Goal: Information Seeking & Learning: Learn about a topic

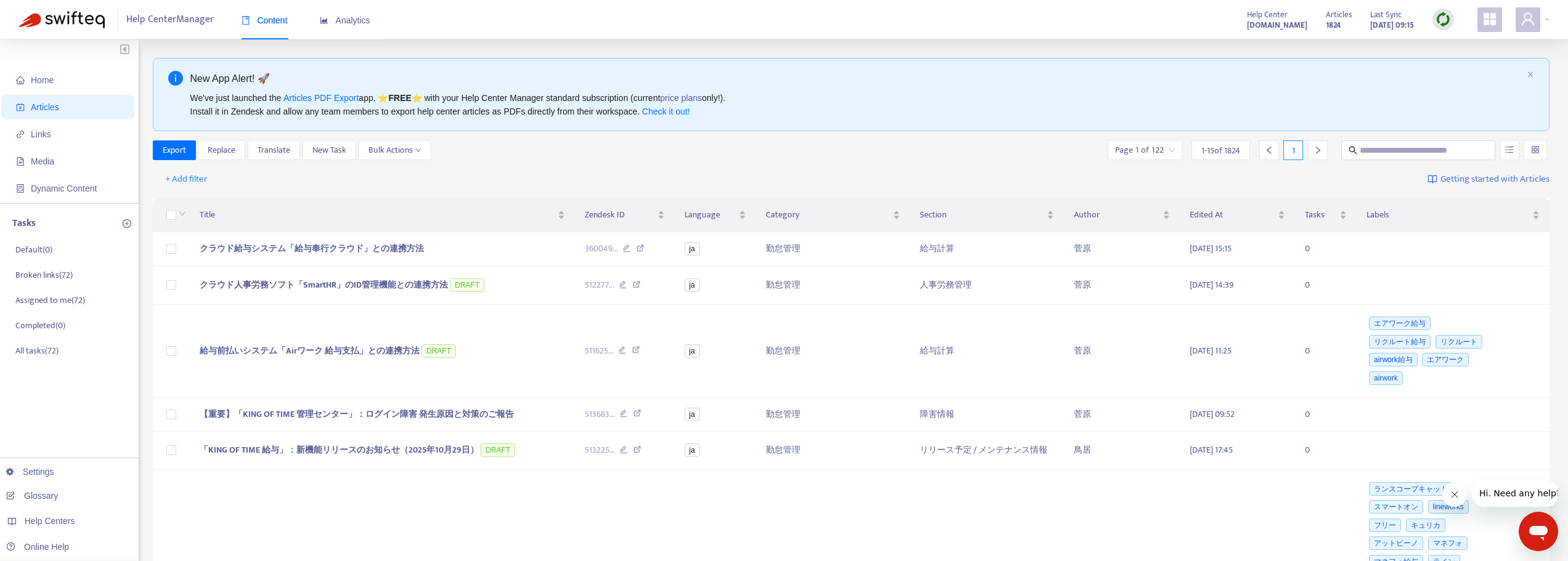
click at [1549, 16] on div "Help Center Manager Content Analytics Help Center support.ta.kingoftime.jp Arti…" at bounding box center [784, 19] width 1568 height 39
click at [1548, 16] on div at bounding box center [1532, 19] width 34 height 25
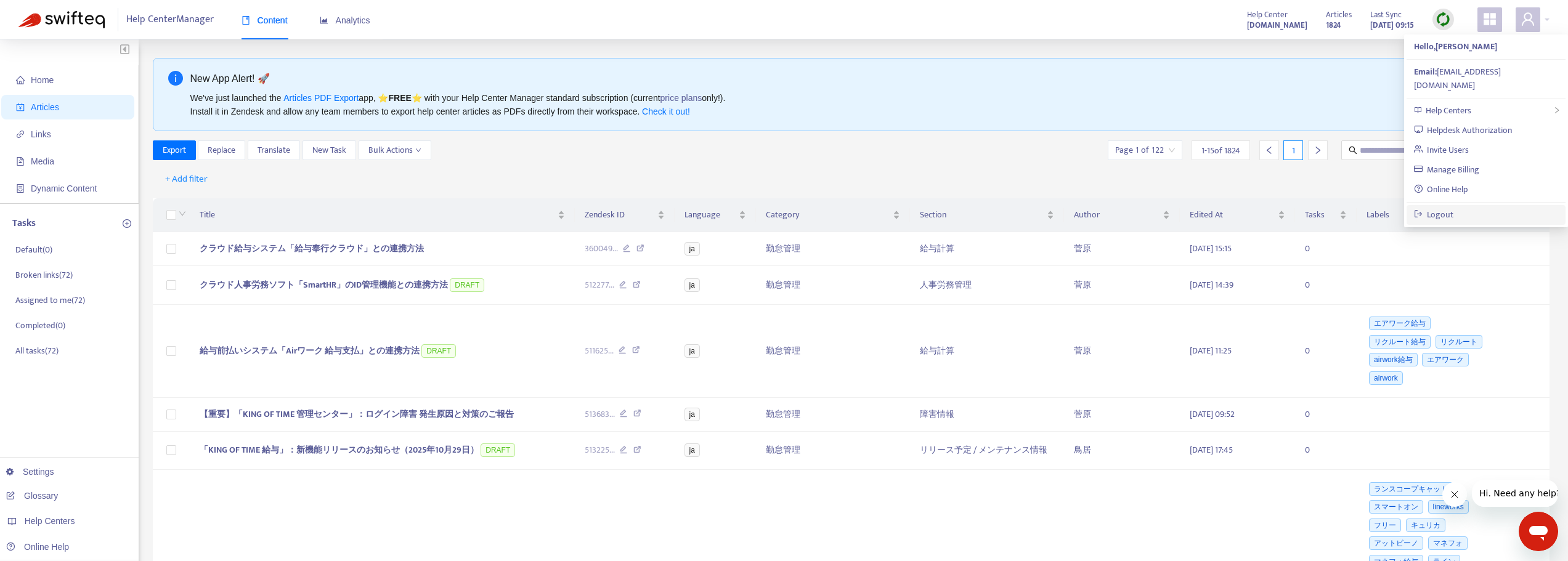
click at [1442, 208] on link "Logout" at bounding box center [1434, 215] width 40 height 14
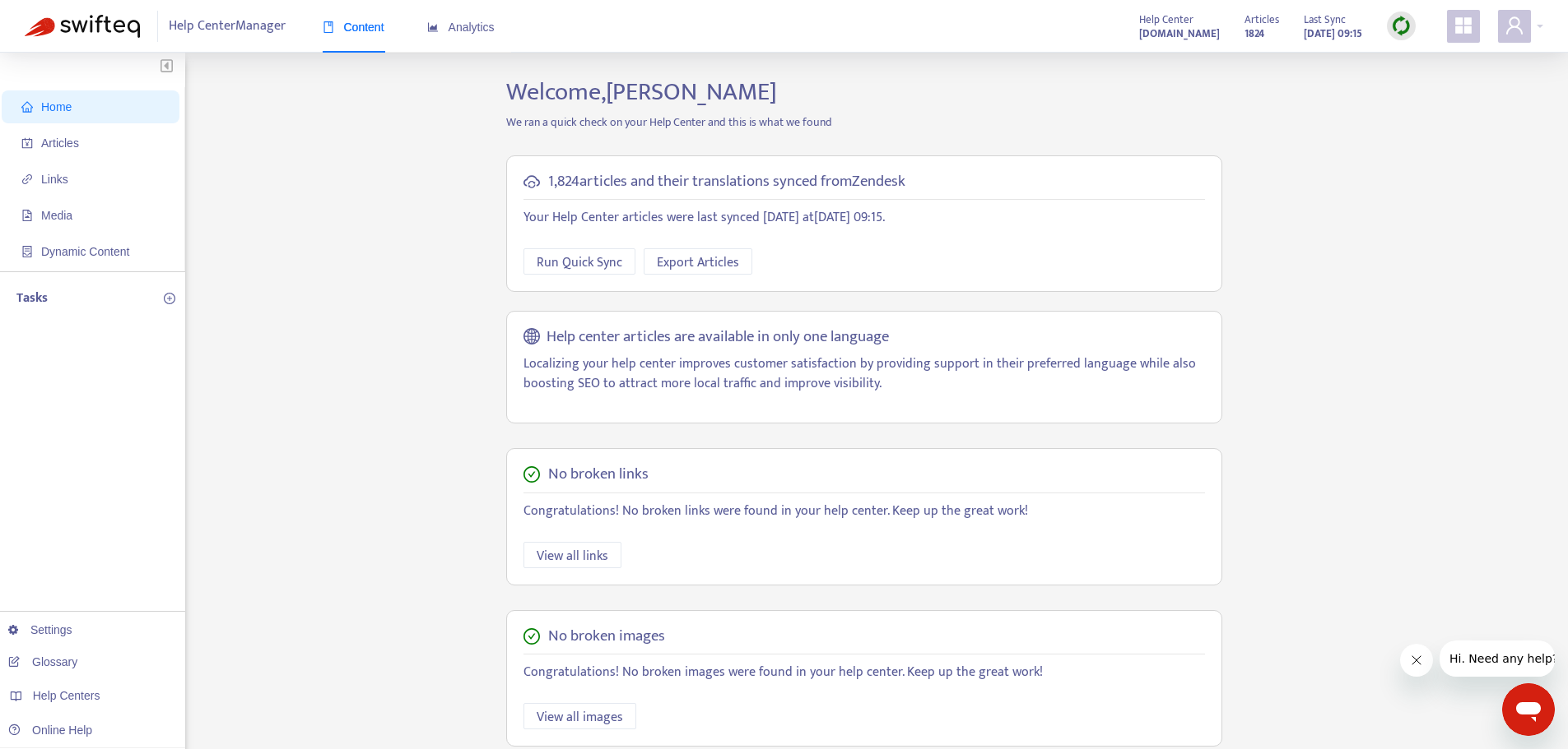
click at [508, 39] on div "Content Analytics" at bounding box center [417, 28] width 189 height 51
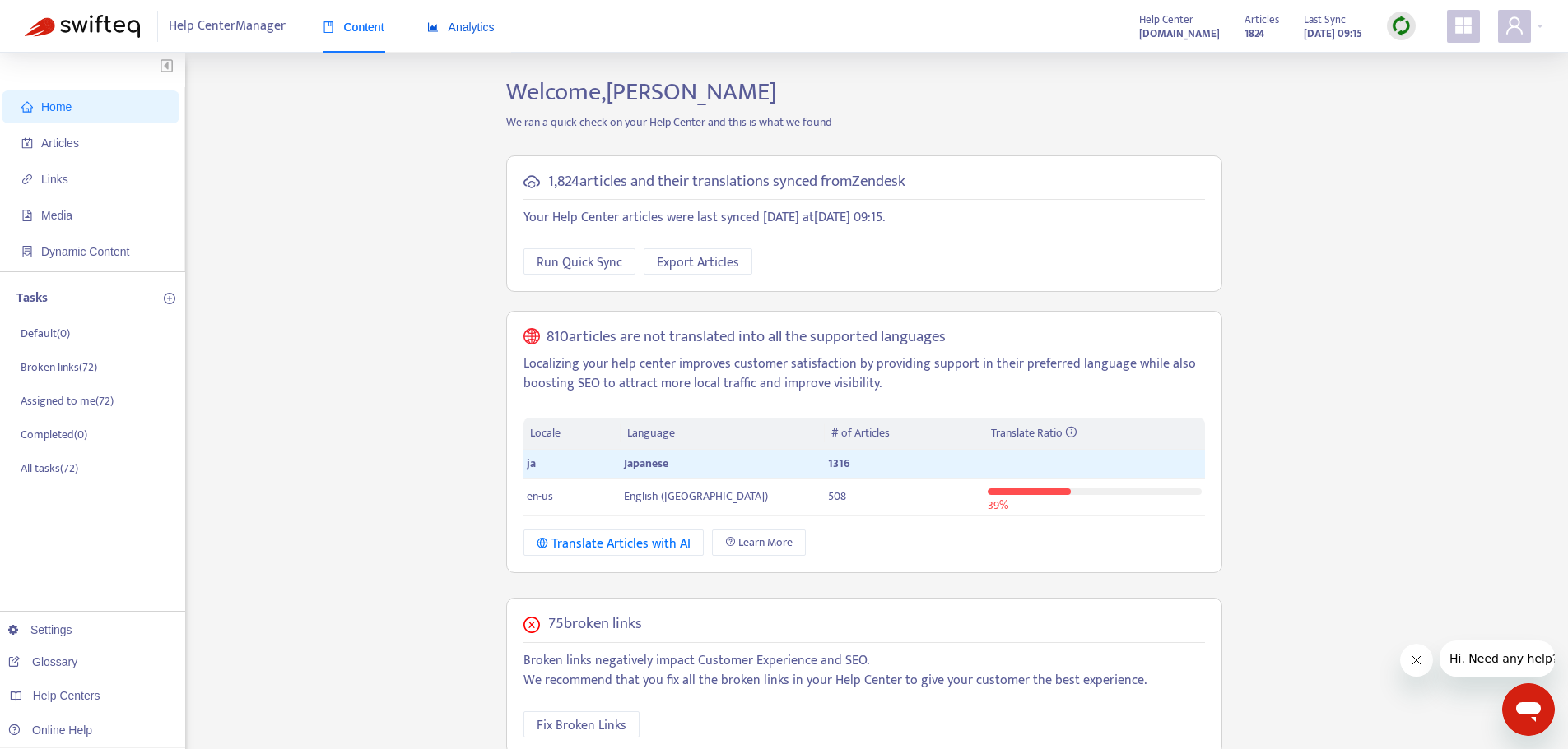
click at [466, 27] on span "Analytics" at bounding box center [460, 28] width 68 height 13
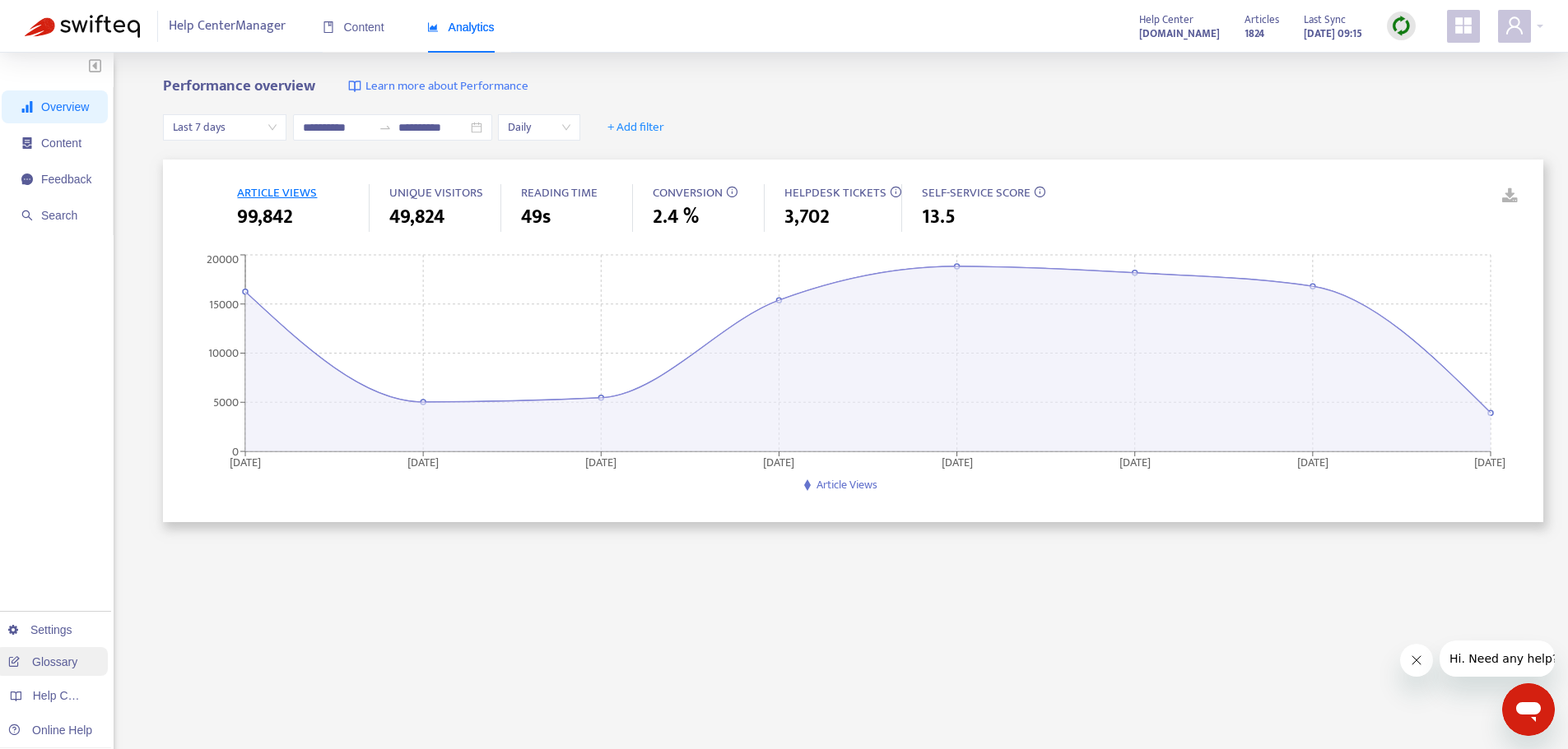
click at [36, 656] on link "Glossary" at bounding box center [43, 662] width 70 height 13
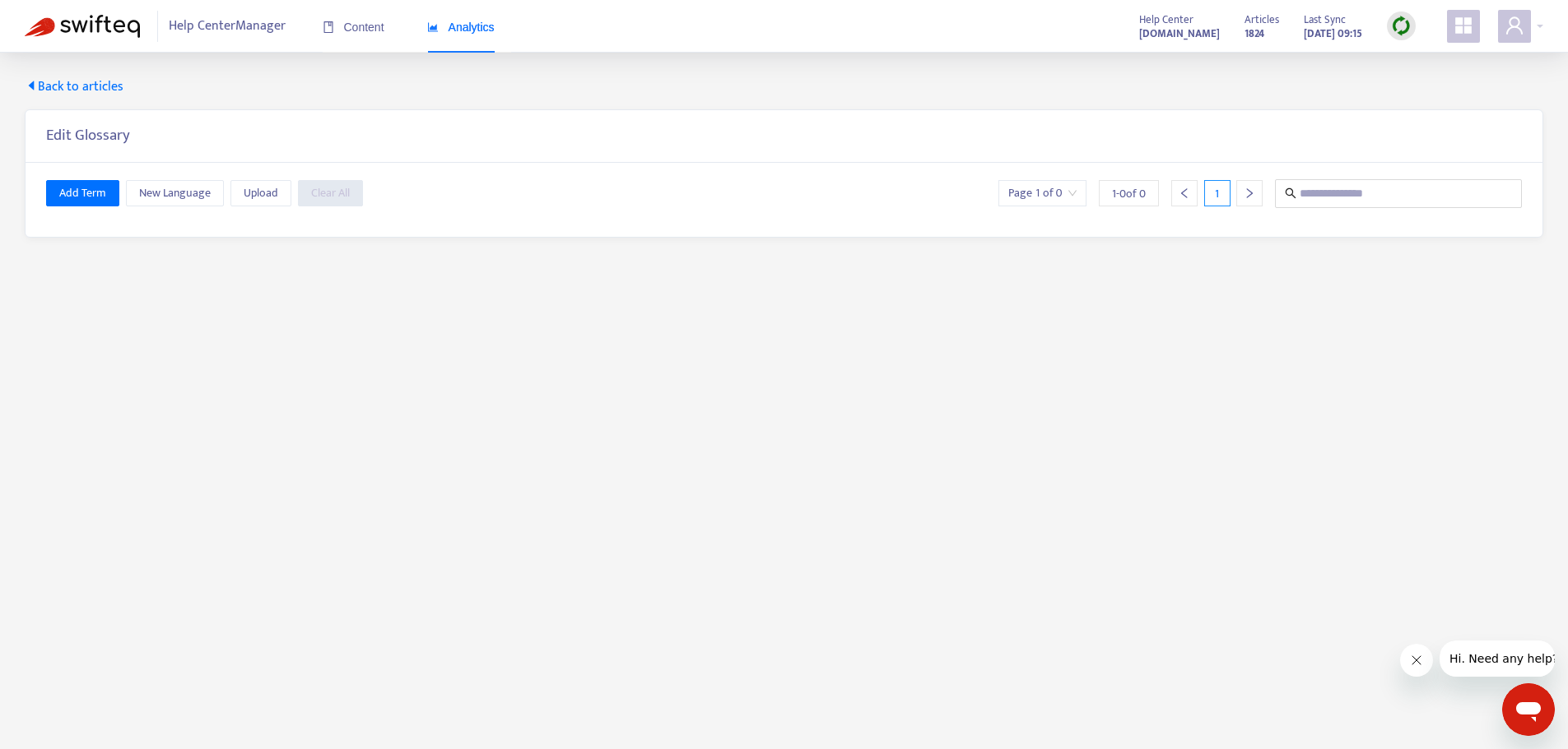
click at [37, 94] on span "Back to articles" at bounding box center [74, 87] width 99 height 20
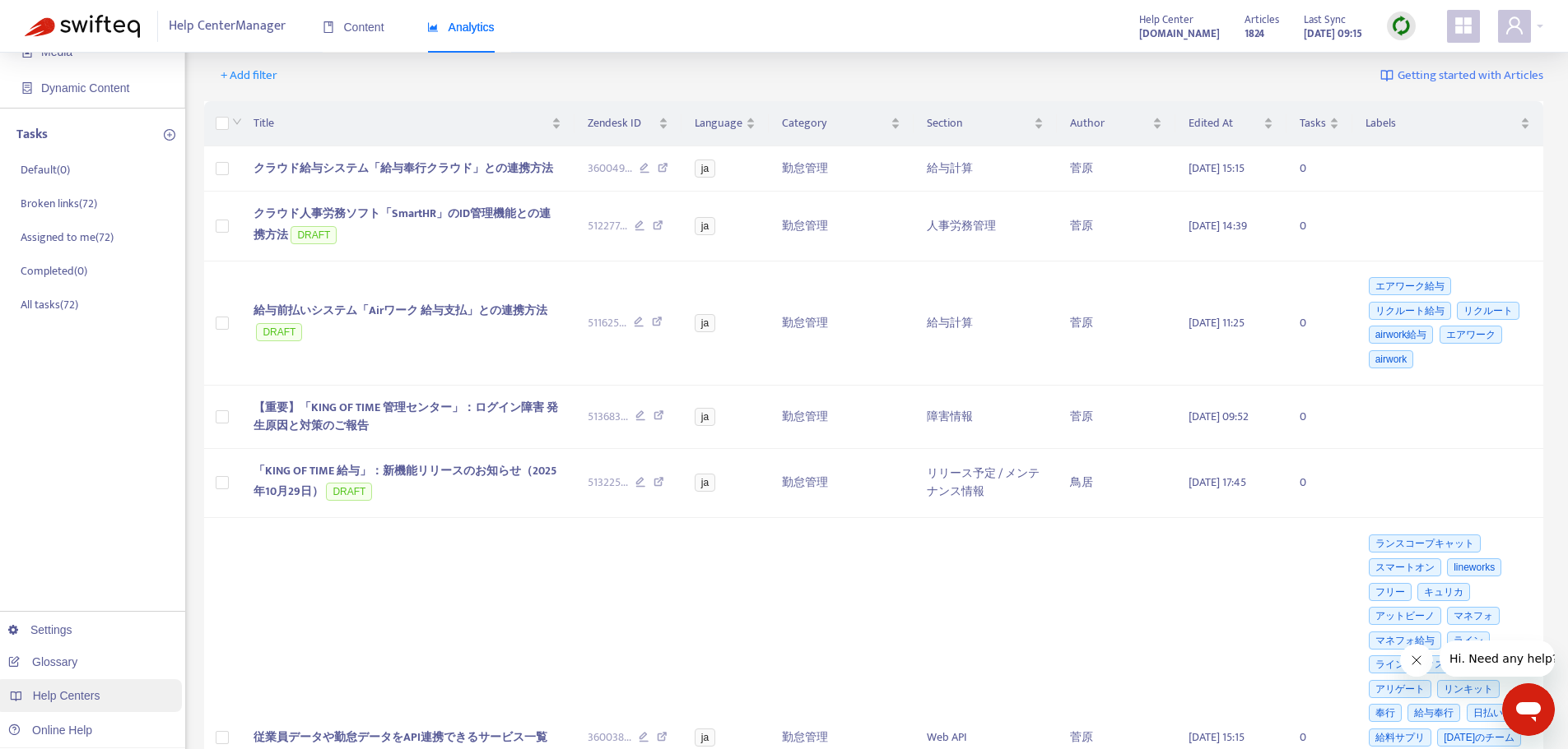
scroll to position [165, 0]
click at [45, 632] on link "Settings" at bounding box center [40, 630] width 64 height 13
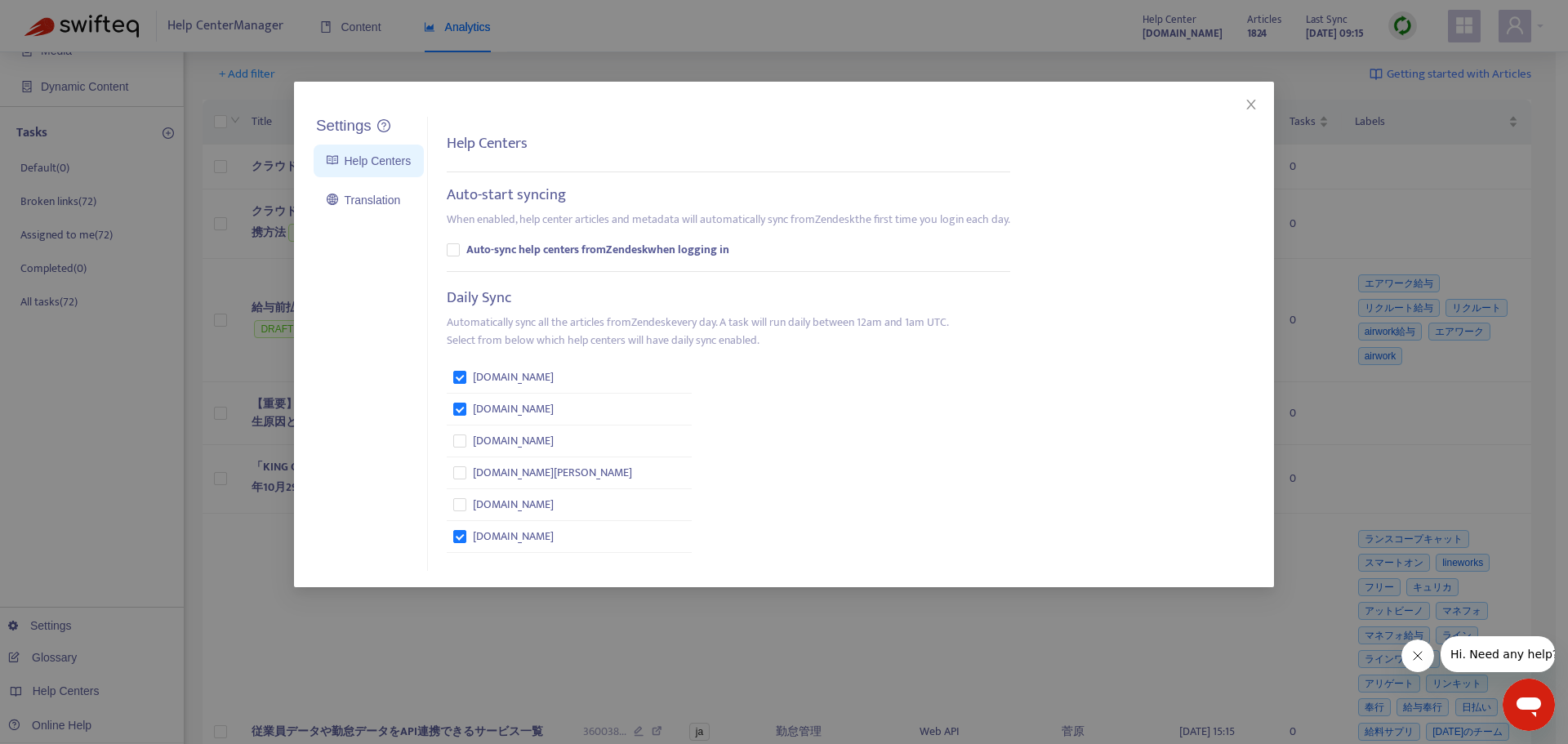
click at [45, 627] on div "Settings Help Centers Translation Settings Help Centers Auto-start syncing When…" at bounding box center [784, 372] width 1568 height 744
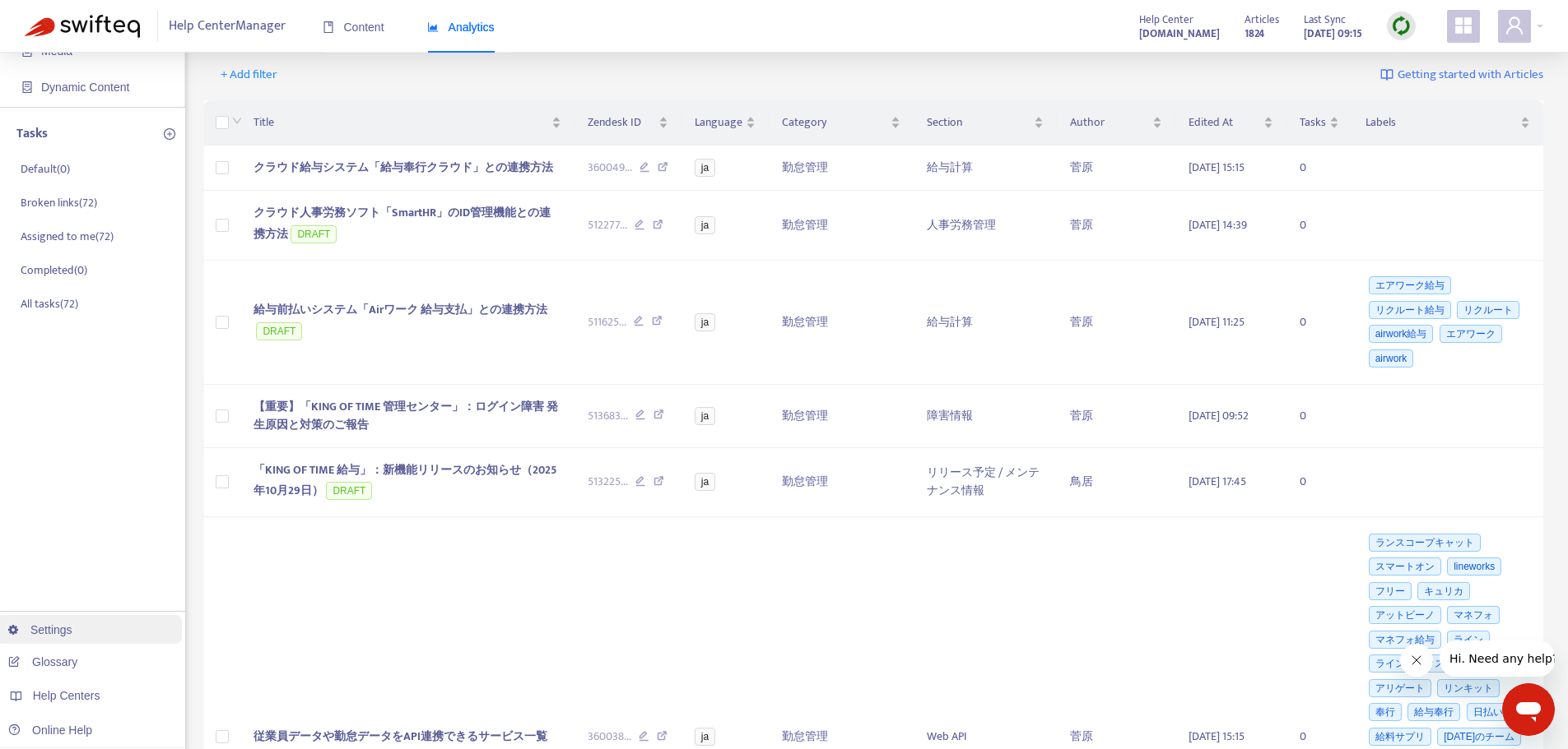
click at [46, 631] on link "Settings" at bounding box center [40, 630] width 64 height 13
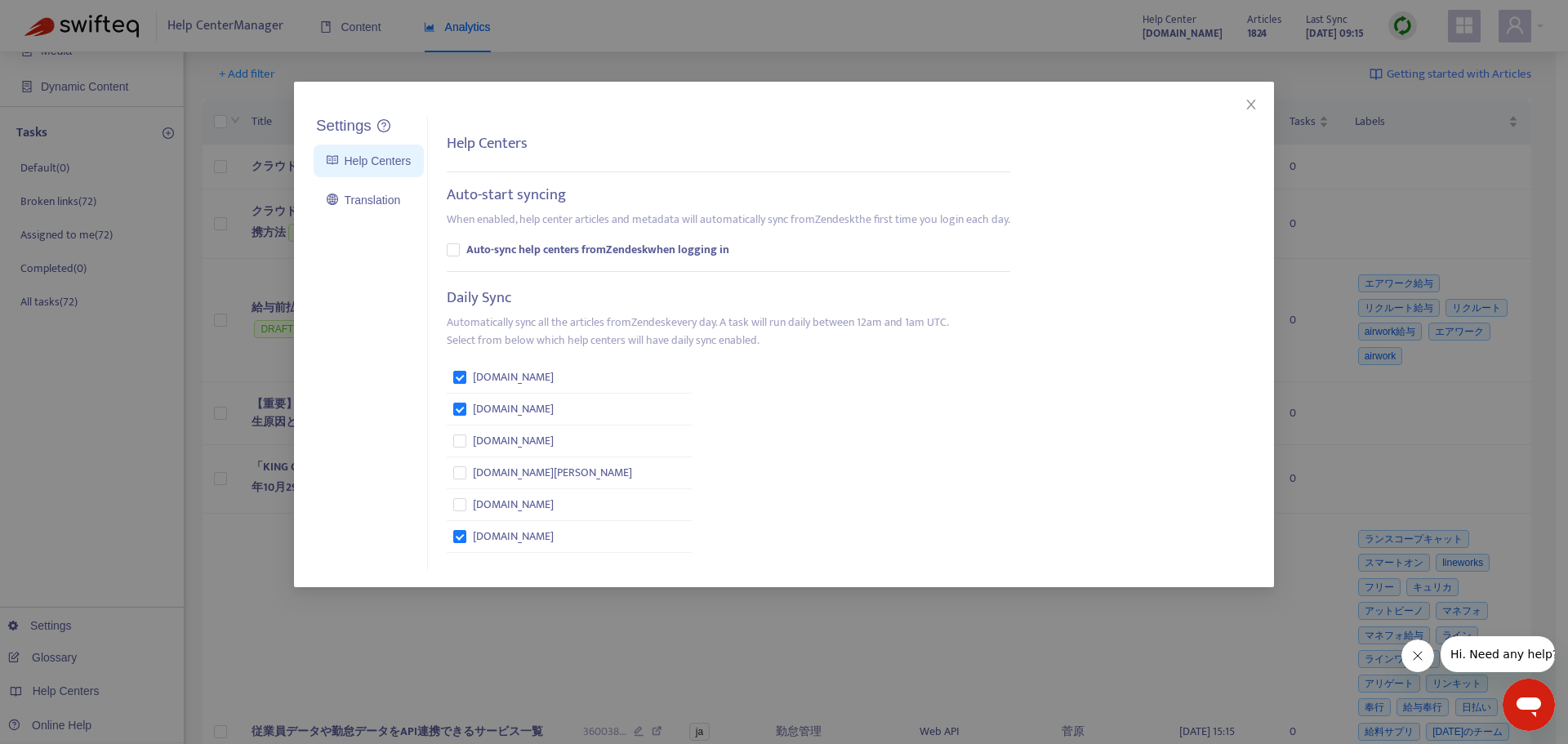
click at [40, 640] on div "Settings Help Centers Translation Settings Help Centers Auto-start syncing When…" at bounding box center [784, 372] width 1568 height 744
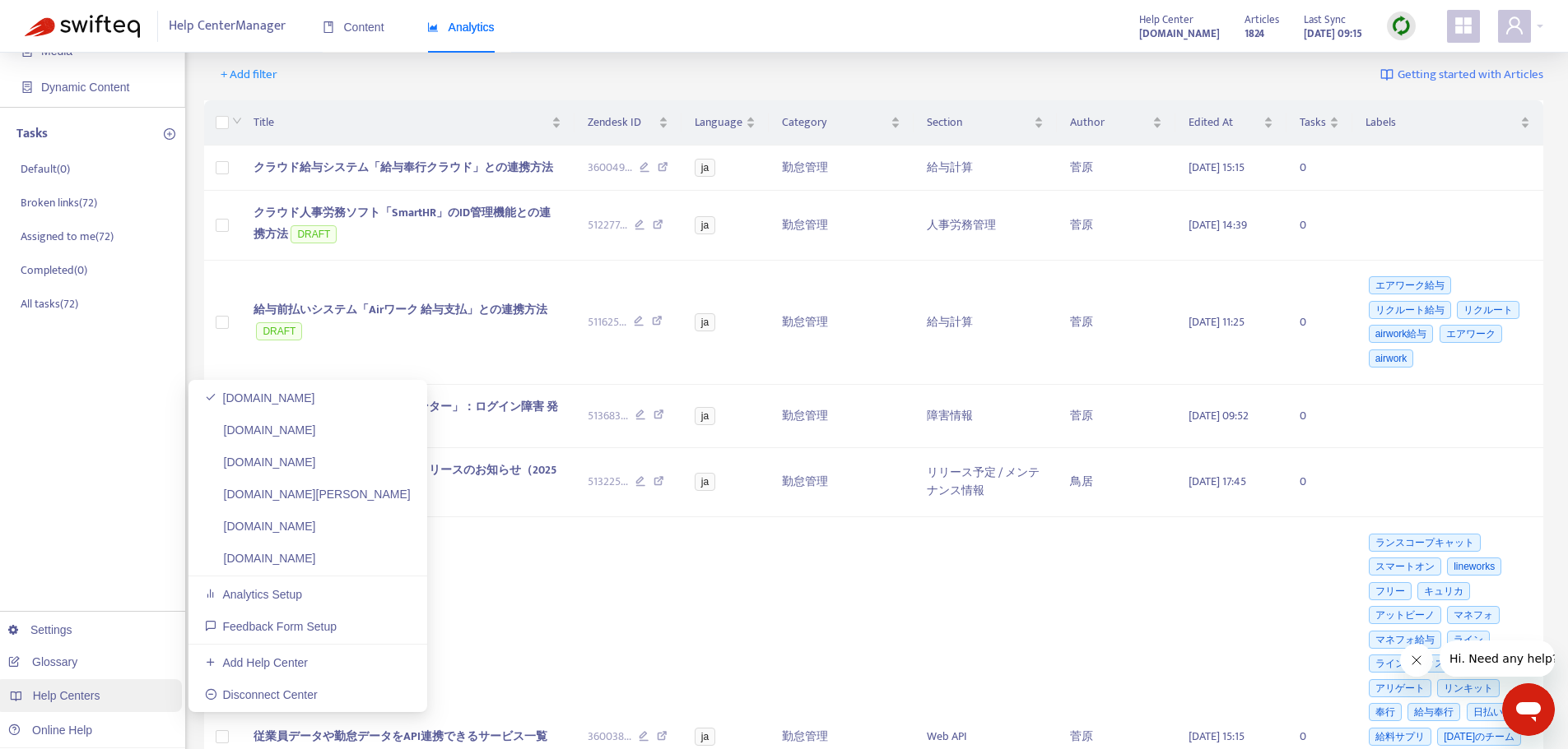
click at [64, 690] on span "Help Centers" at bounding box center [67, 696] width 68 height 13
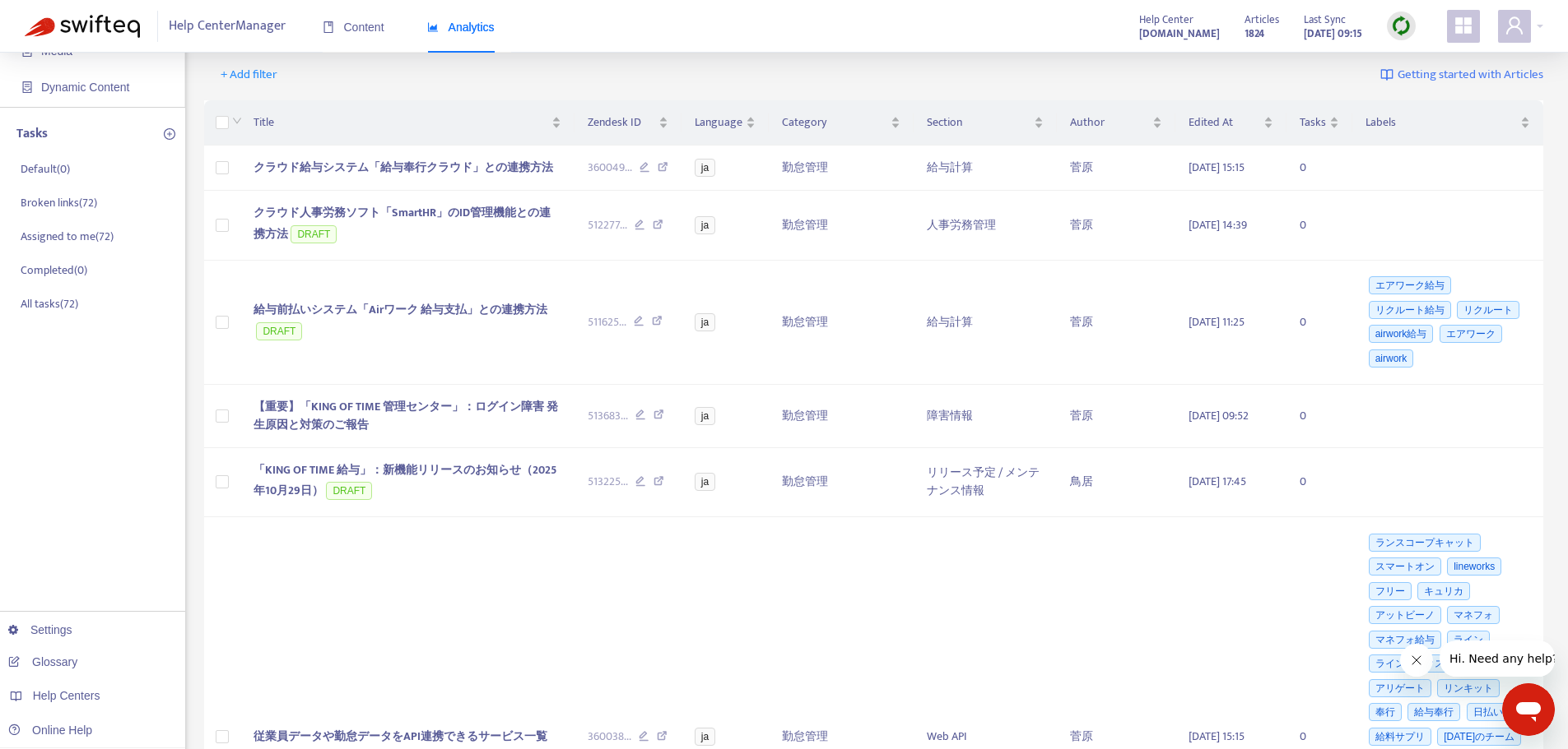
click at [81, 556] on div "Home Articles Links Media Dynamic Content Tasks Default ( 0 ) Broken links ( 72…" at bounding box center [92, 757] width 185 height 1737
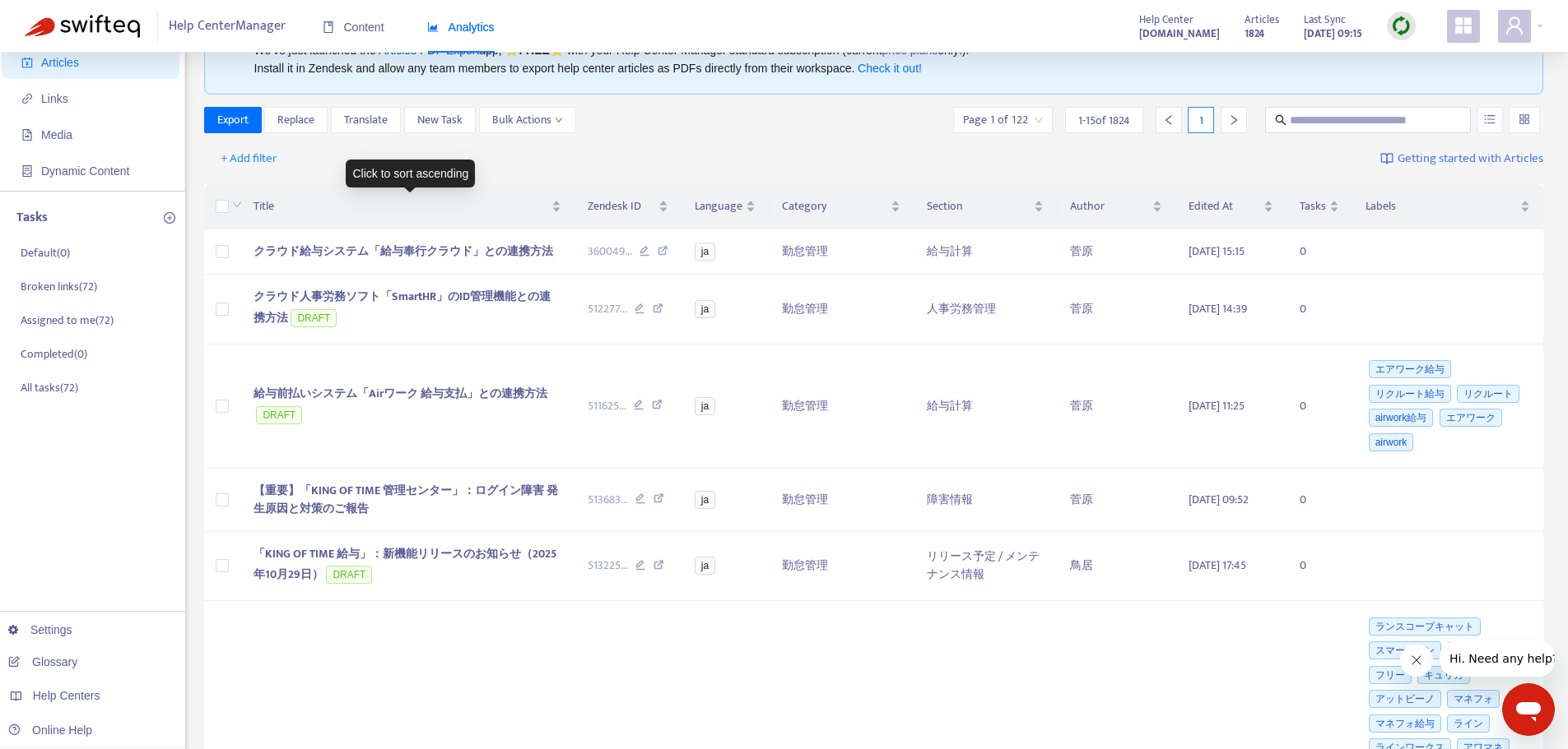
scroll to position [0, 0]
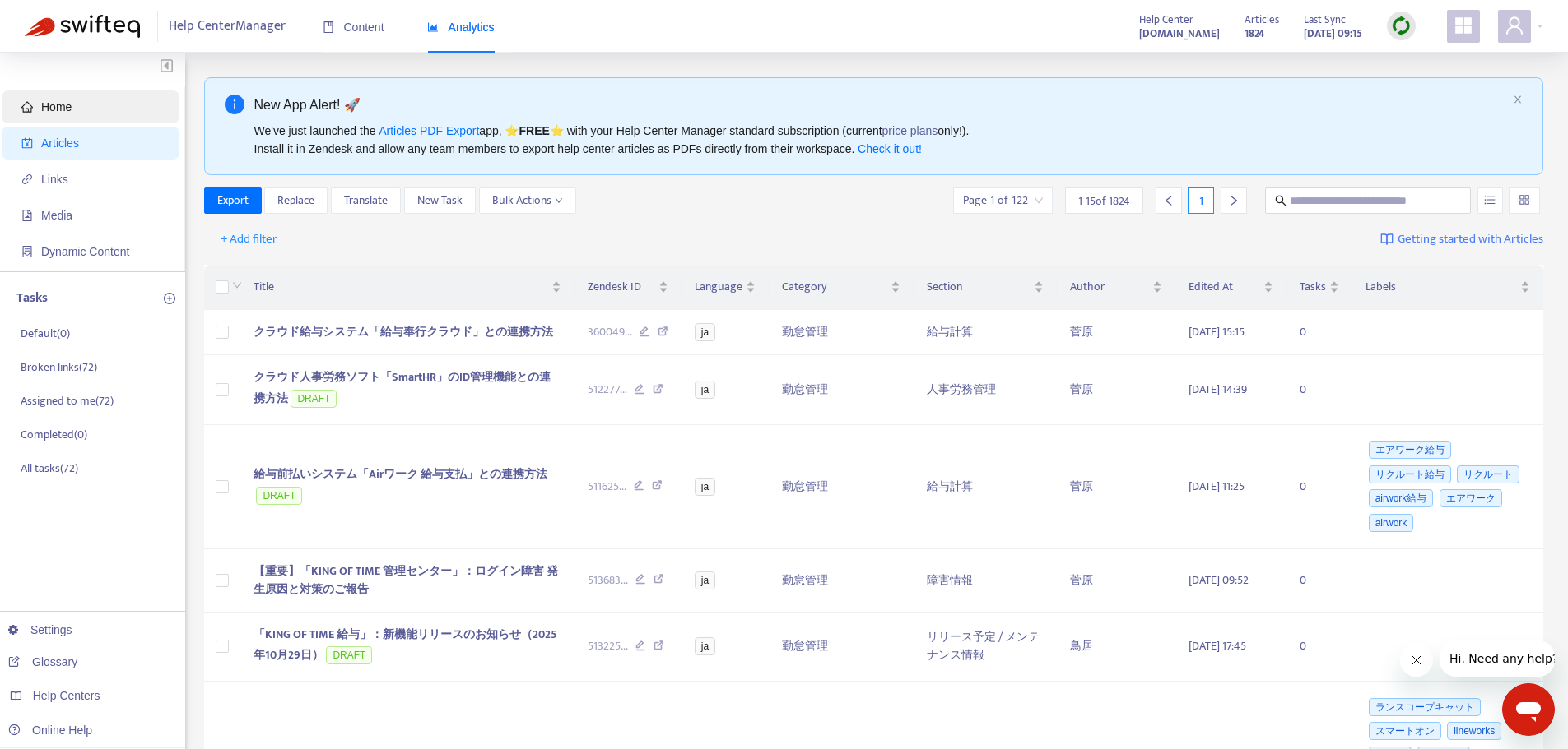
click at [49, 109] on span "Home" at bounding box center [56, 107] width 31 height 13
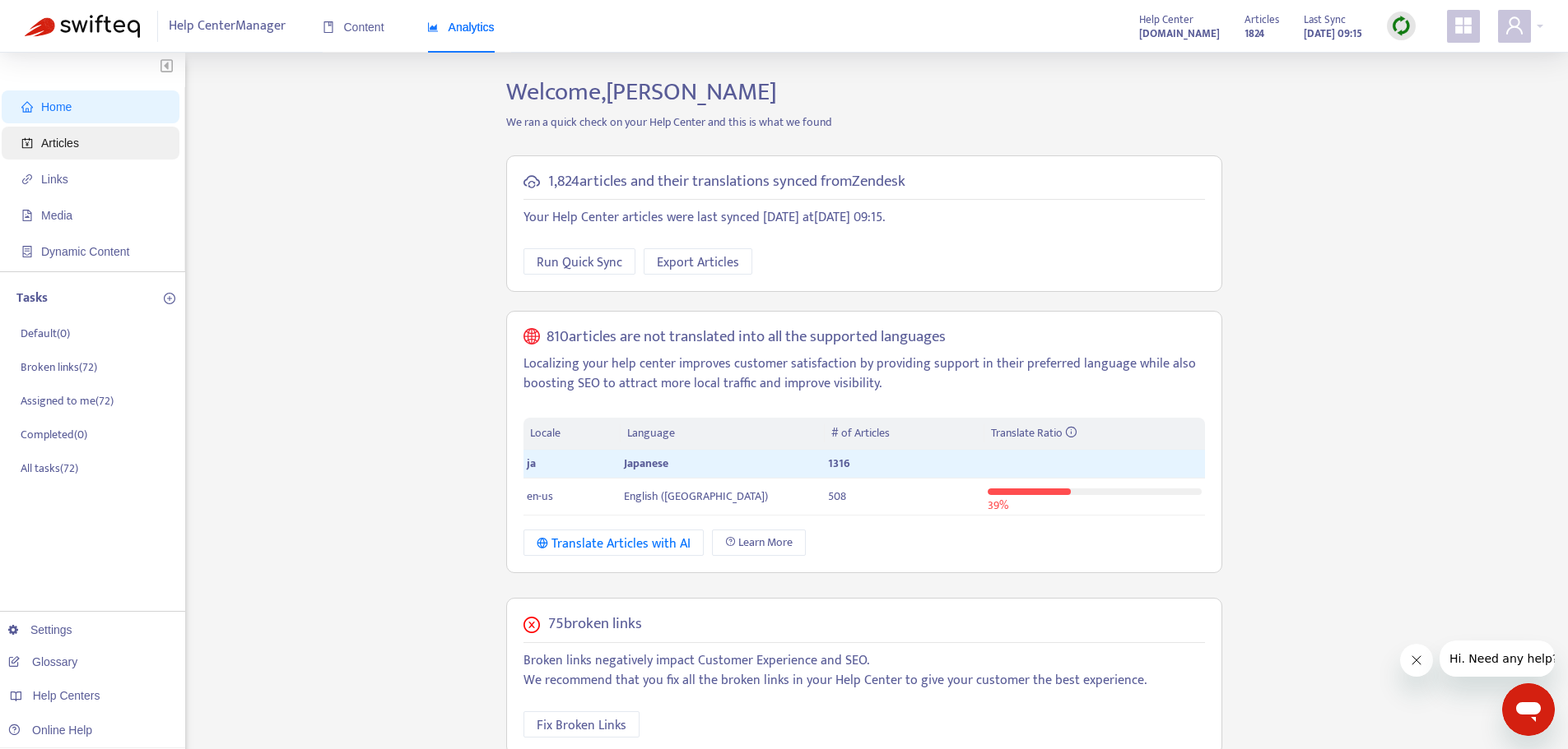
click at [60, 142] on span "Articles" at bounding box center [60, 143] width 38 height 13
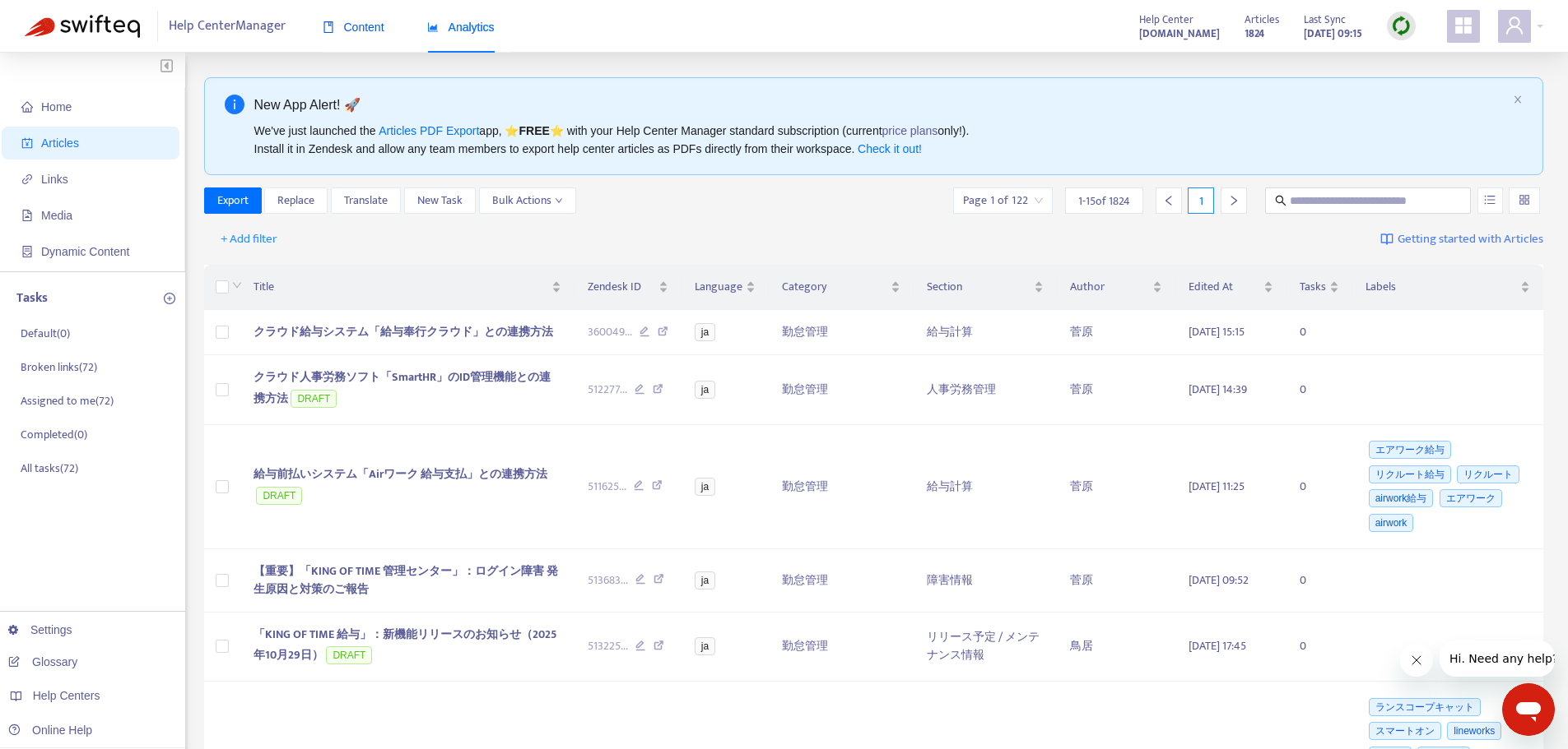
click at [347, 21] on span "Content" at bounding box center [353, 28] width 62 height 13
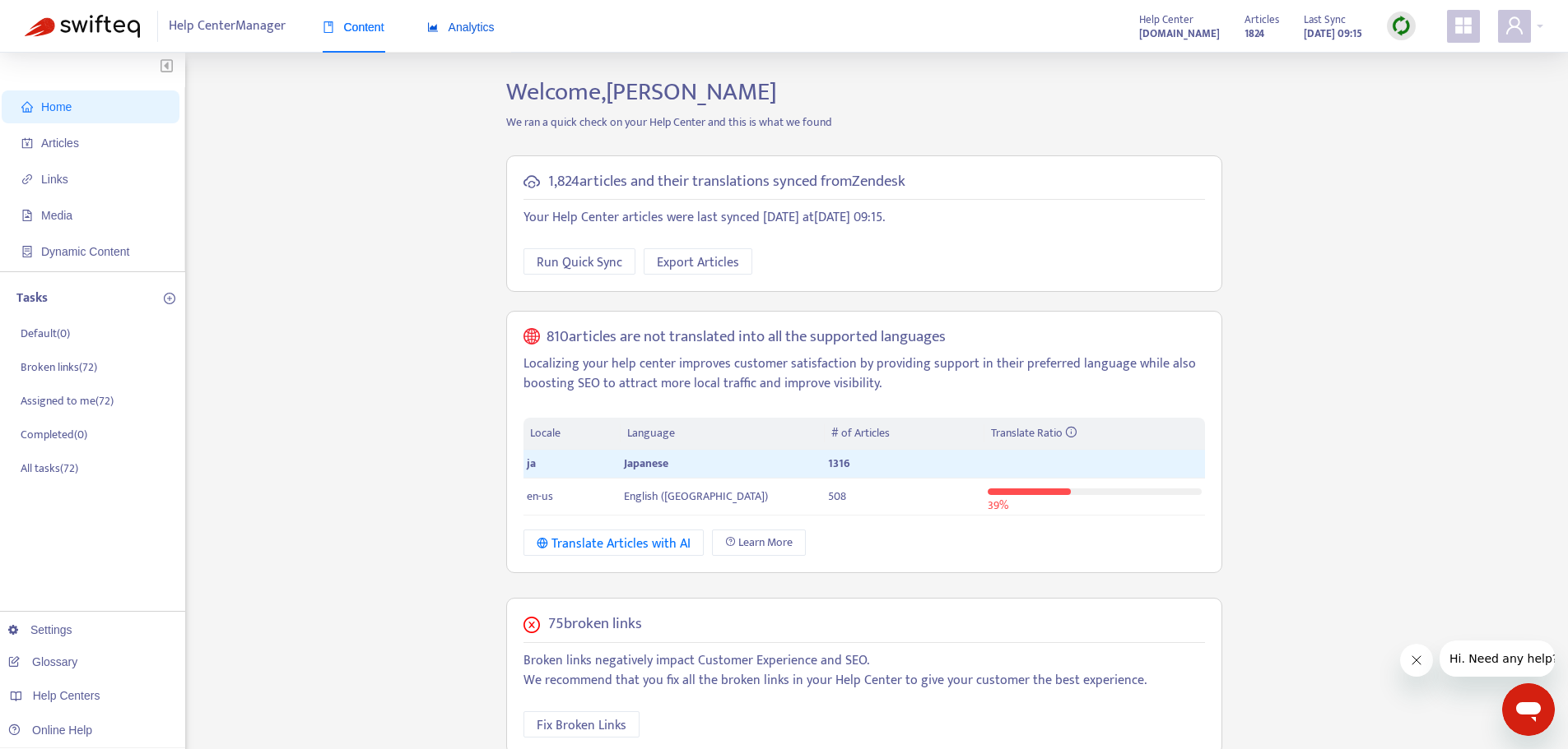
click at [459, 22] on span "Analytics" at bounding box center [460, 28] width 68 height 13
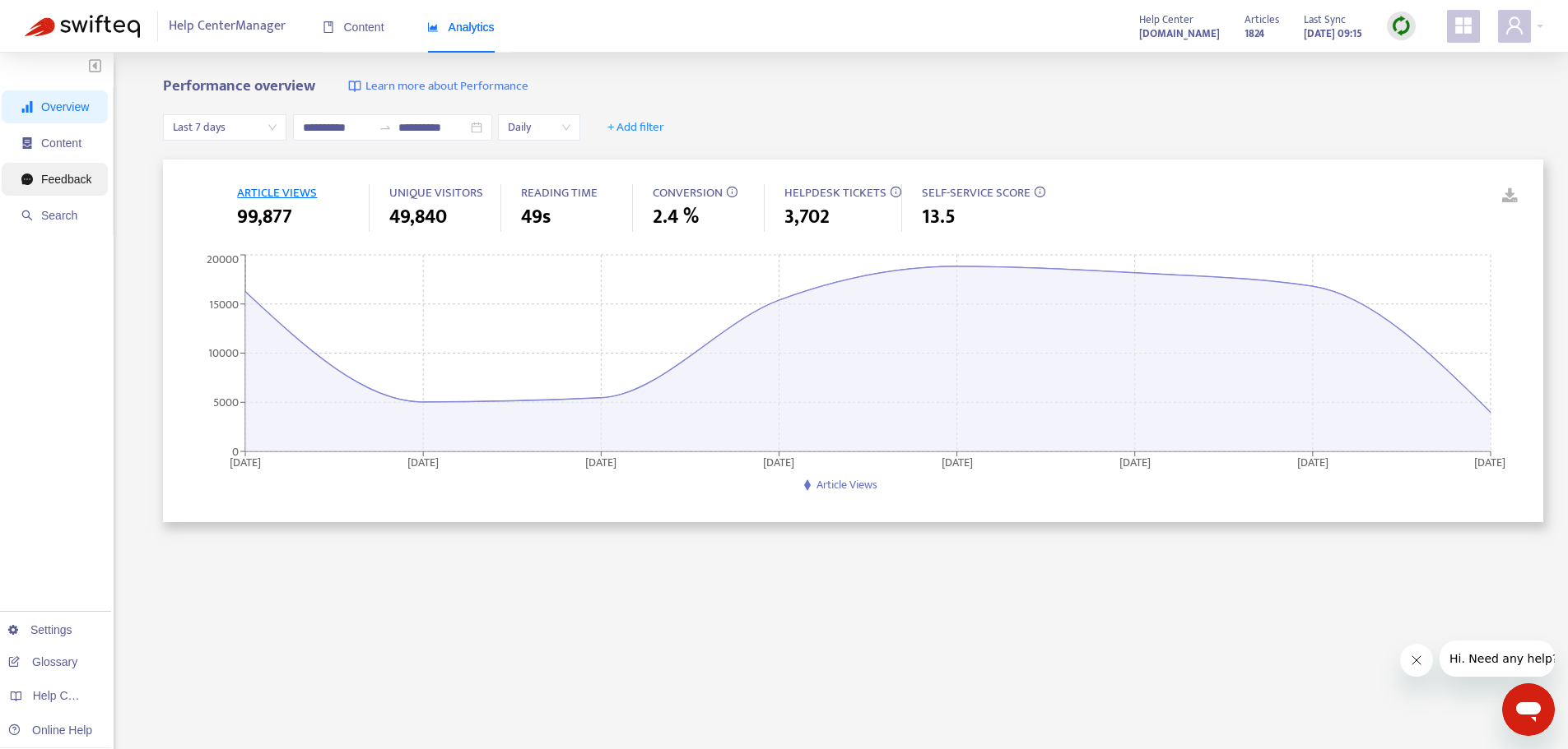
click at [41, 187] on span "Feedback" at bounding box center [55, 179] width 70 height 33
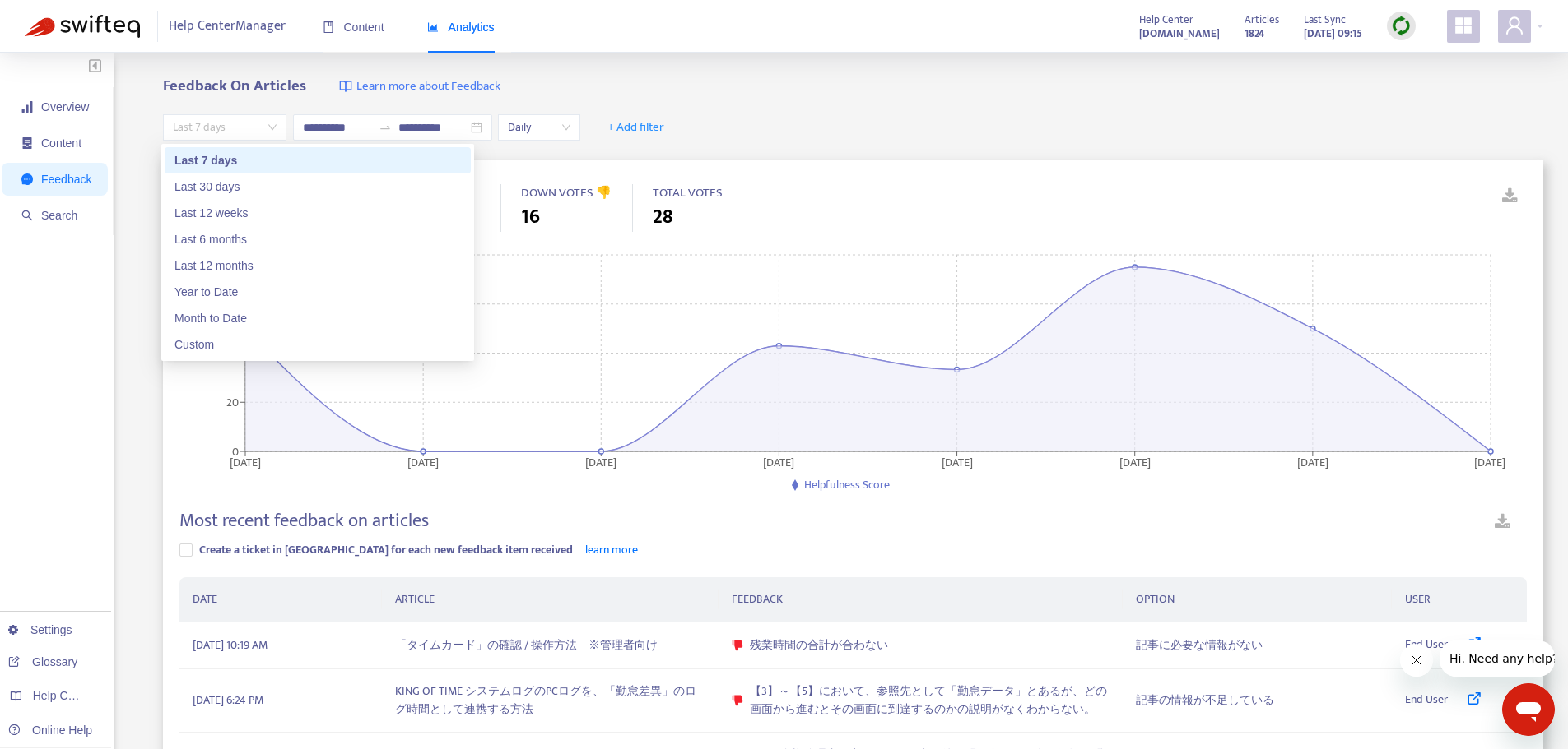
click at [221, 130] on span "Last 7 days" at bounding box center [224, 128] width 104 height 25
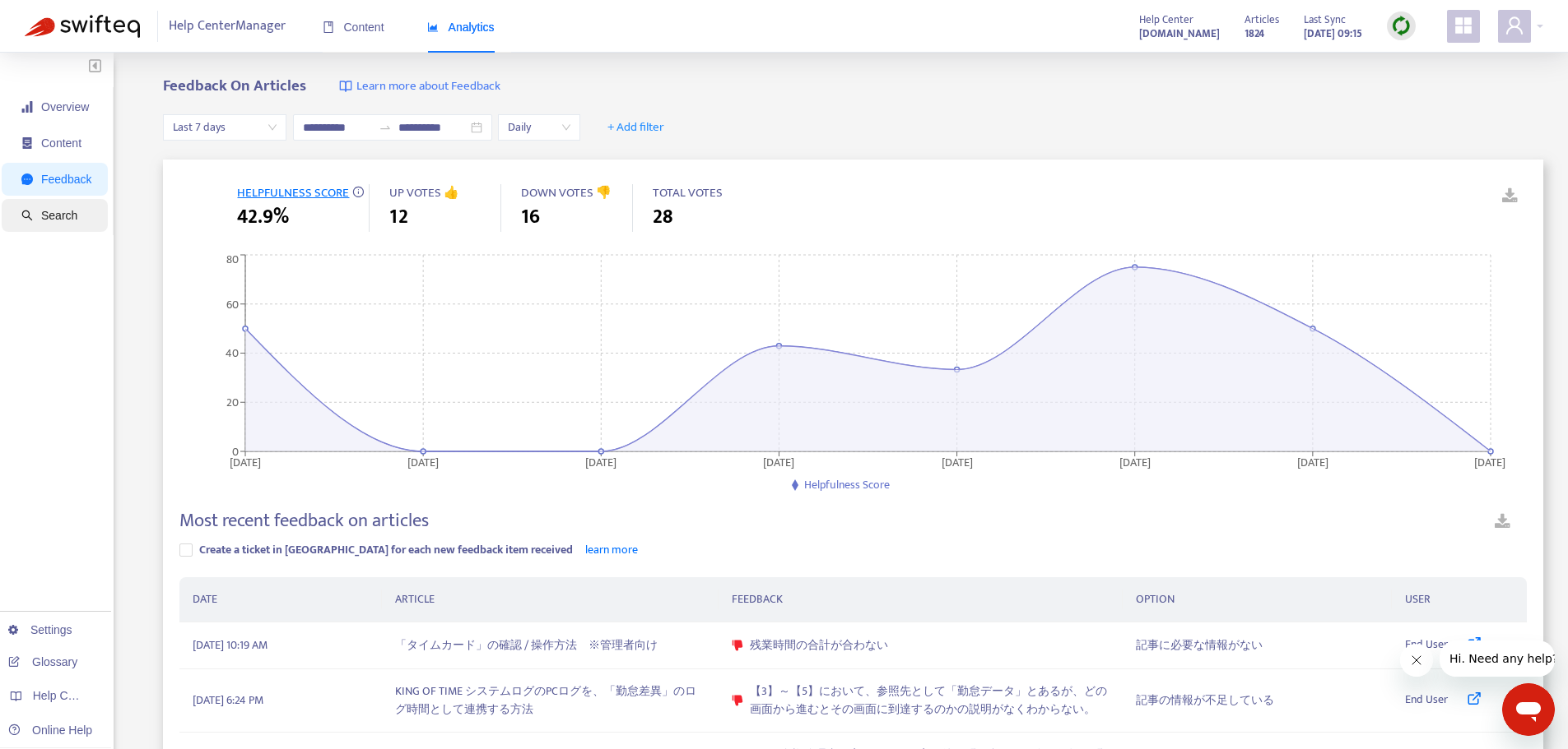
click at [32, 219] on icon "search" at bounding box center [27, 215] width 11 height 11
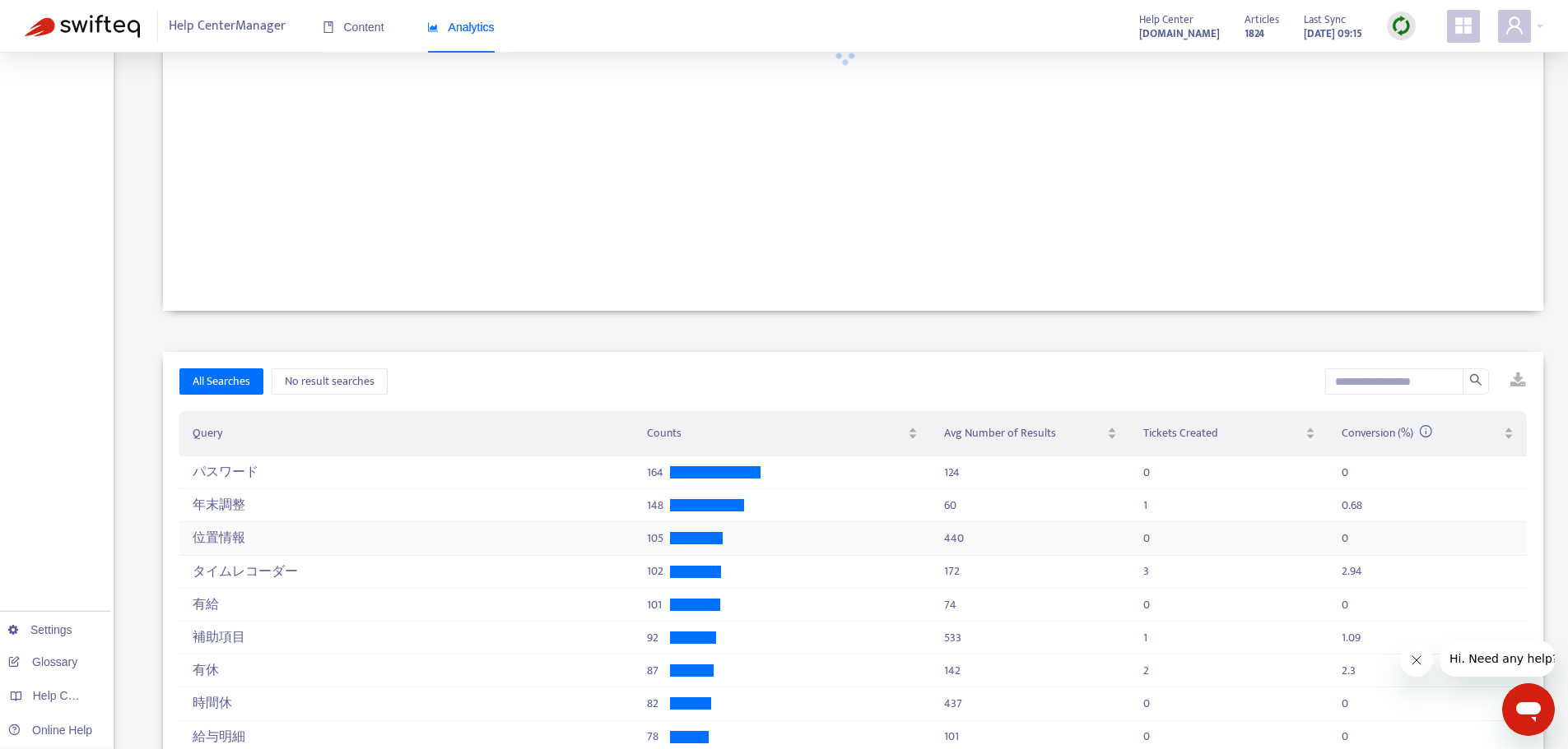
scroll to position [208, 0]
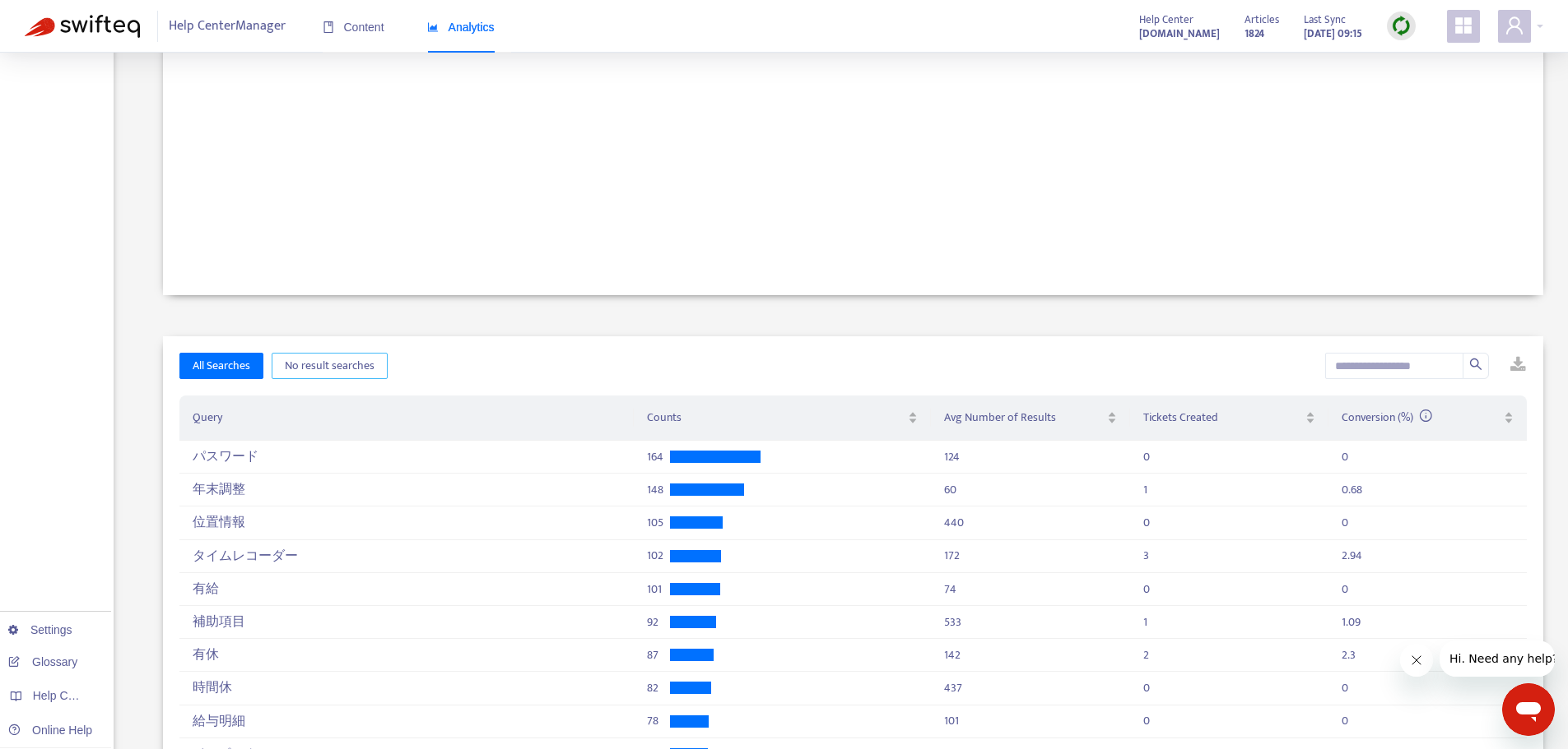
click at [314, 368] on span "No result searches" at bounding box center [330, 366] width 90 height 18
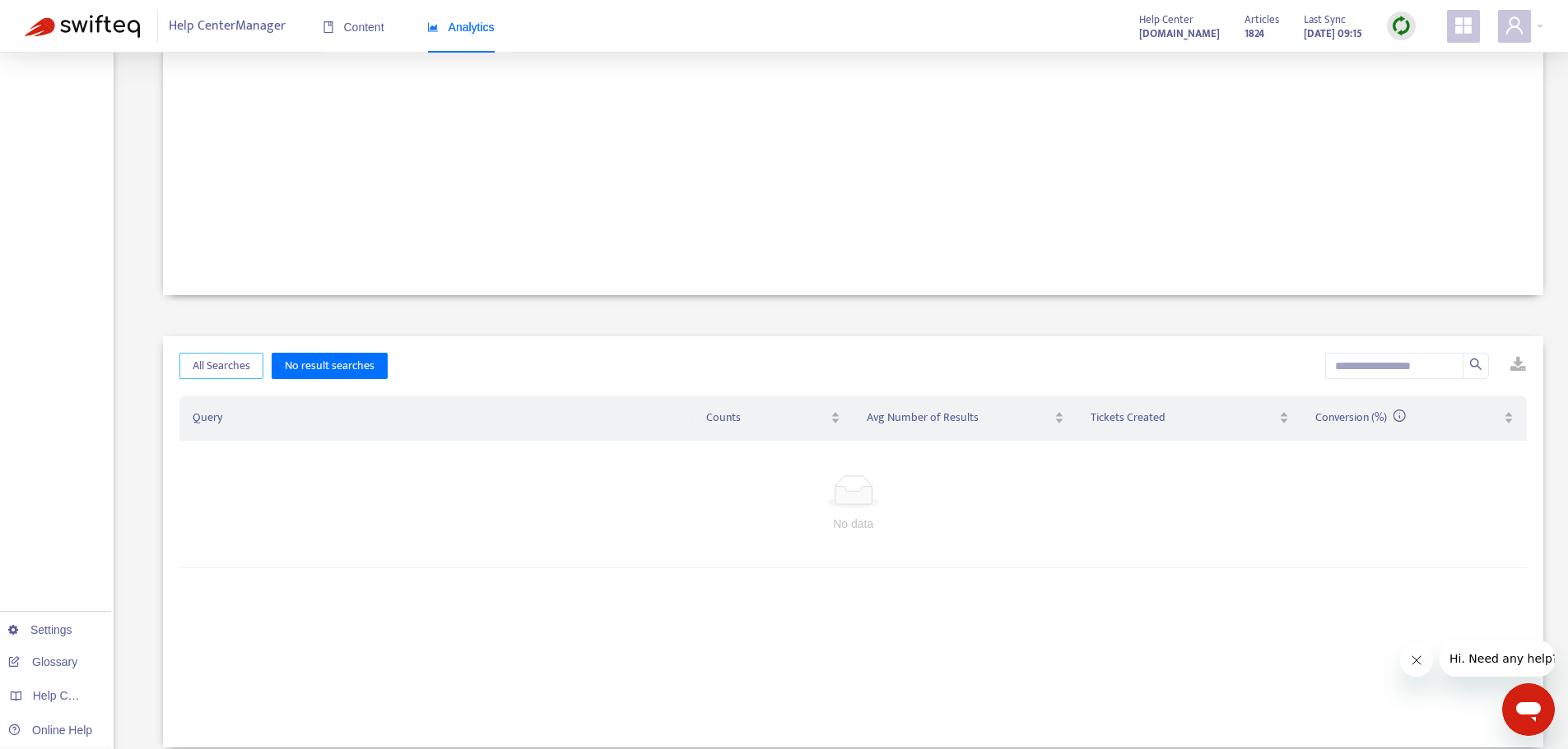
click at [184, 369] on button "All Searches" at bounding box center [221, 366] width 84 height 27
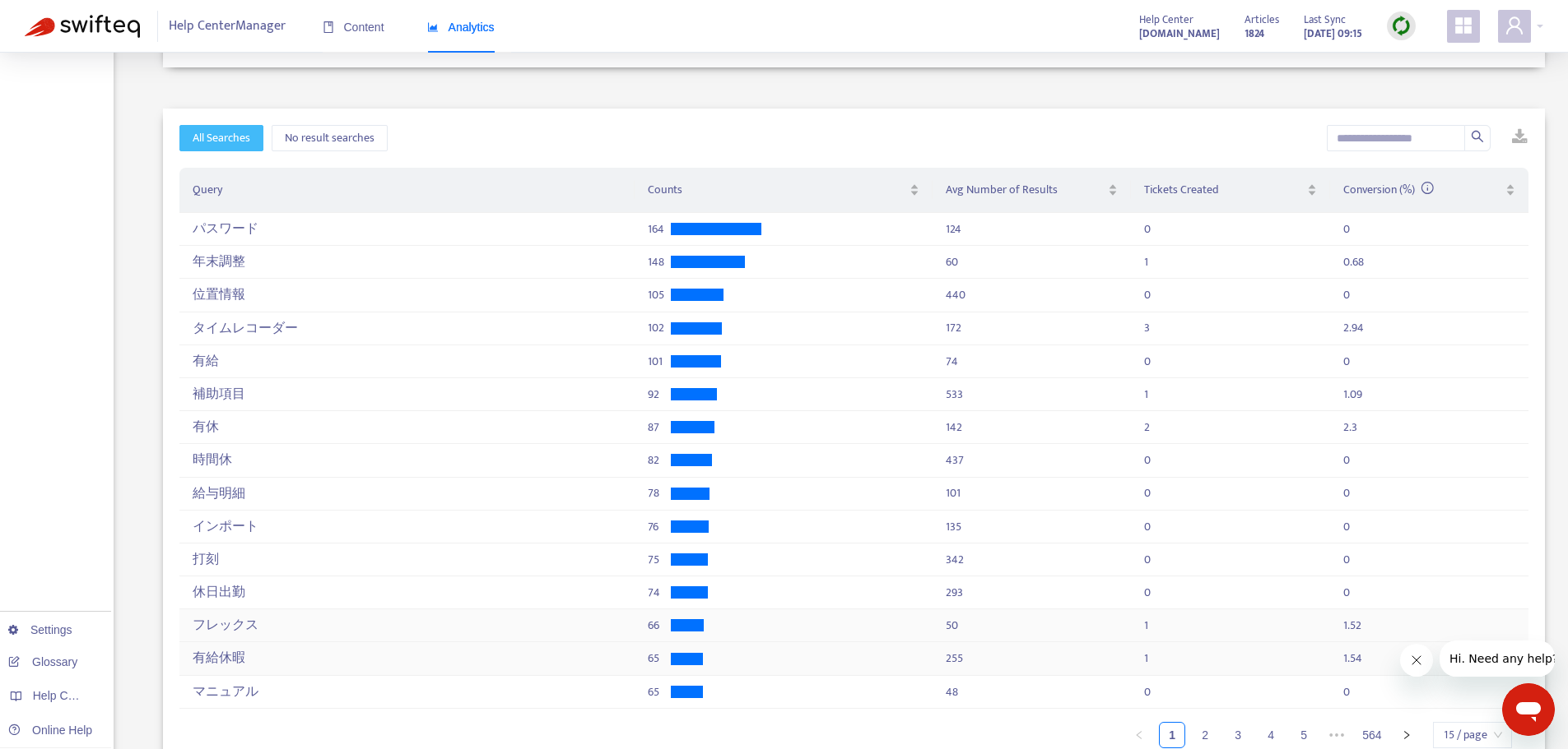
scroll to position [465, 0]
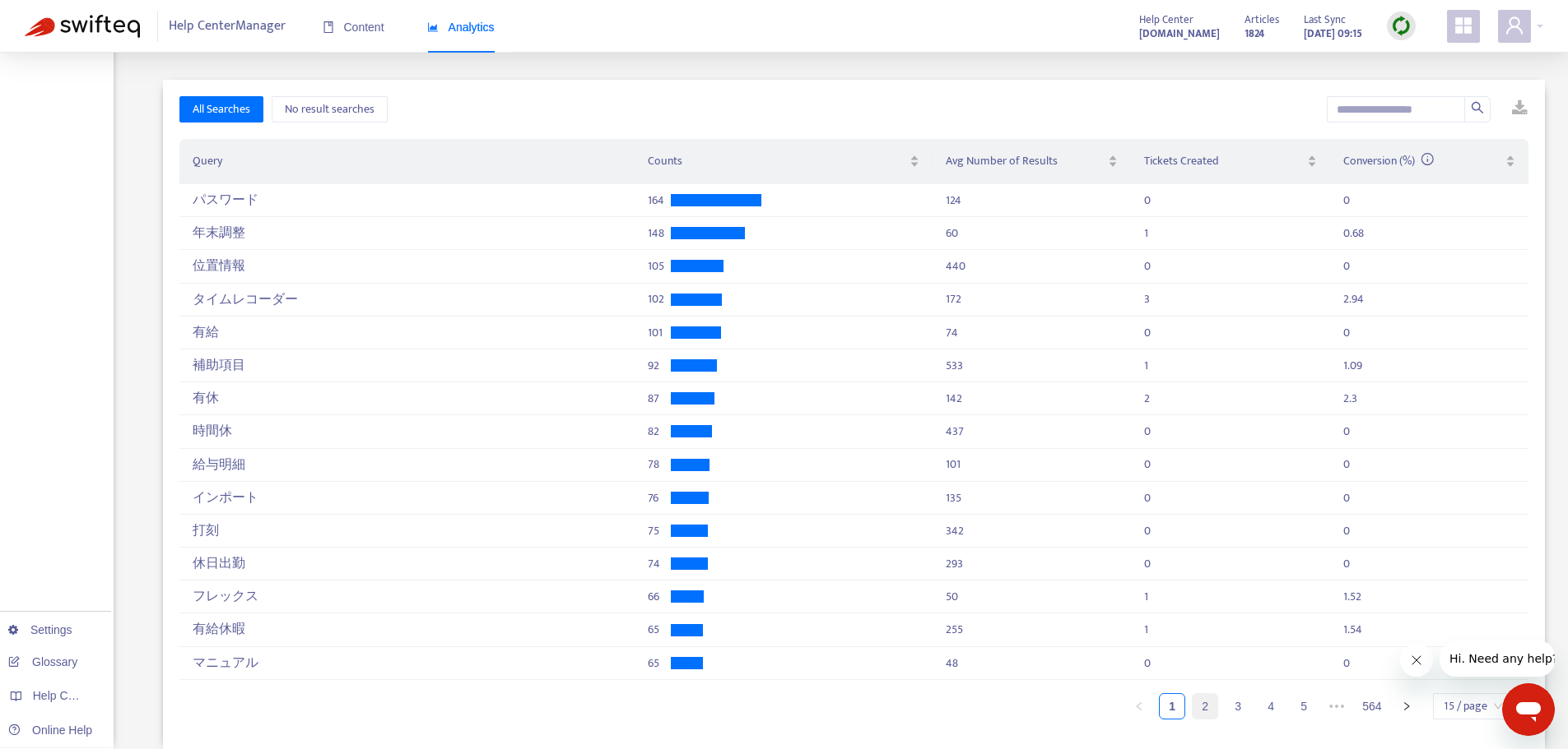
click at [1204, 713] on link "2" at bounding box center [1205, 707] width 25 height 25
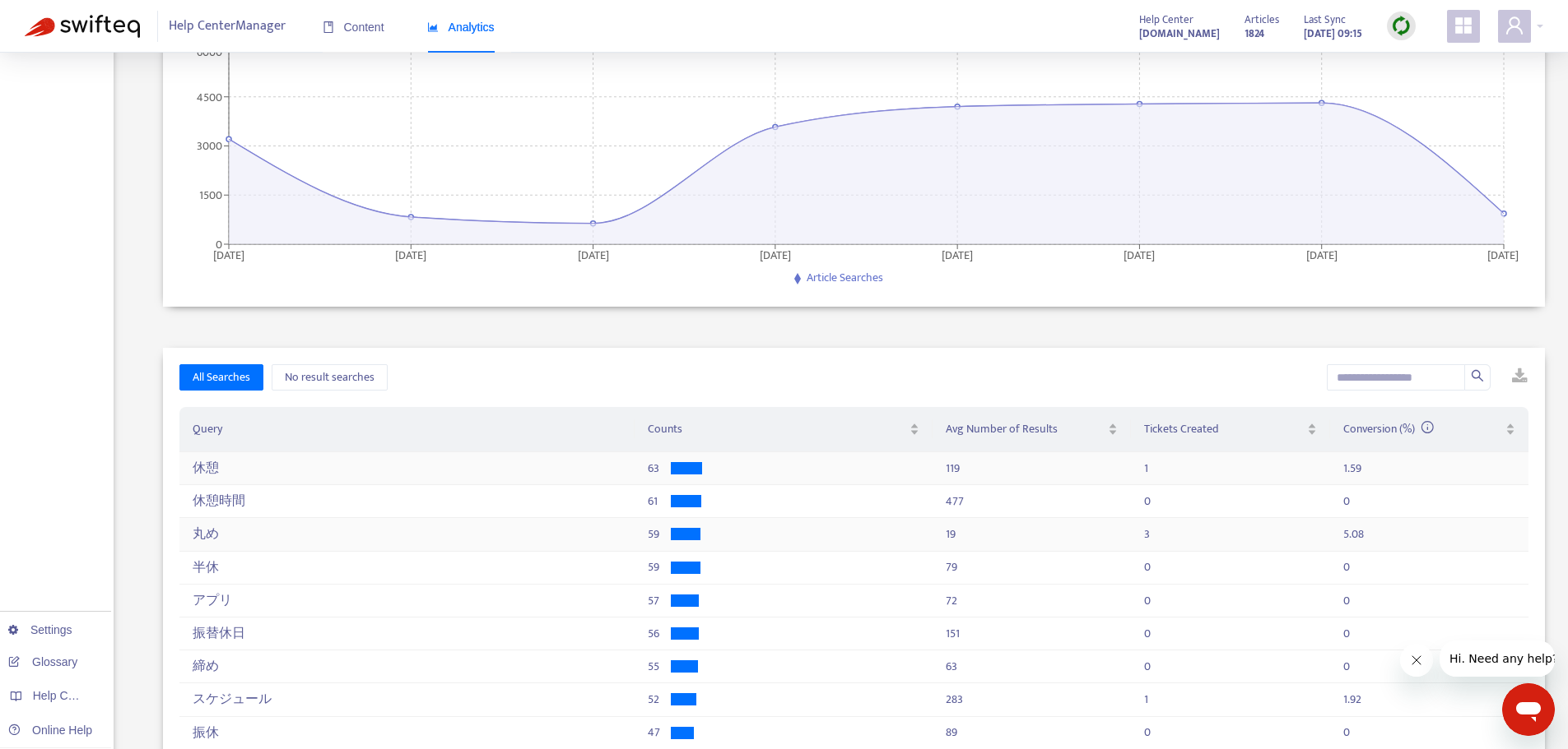
scroll to position [0, 0]
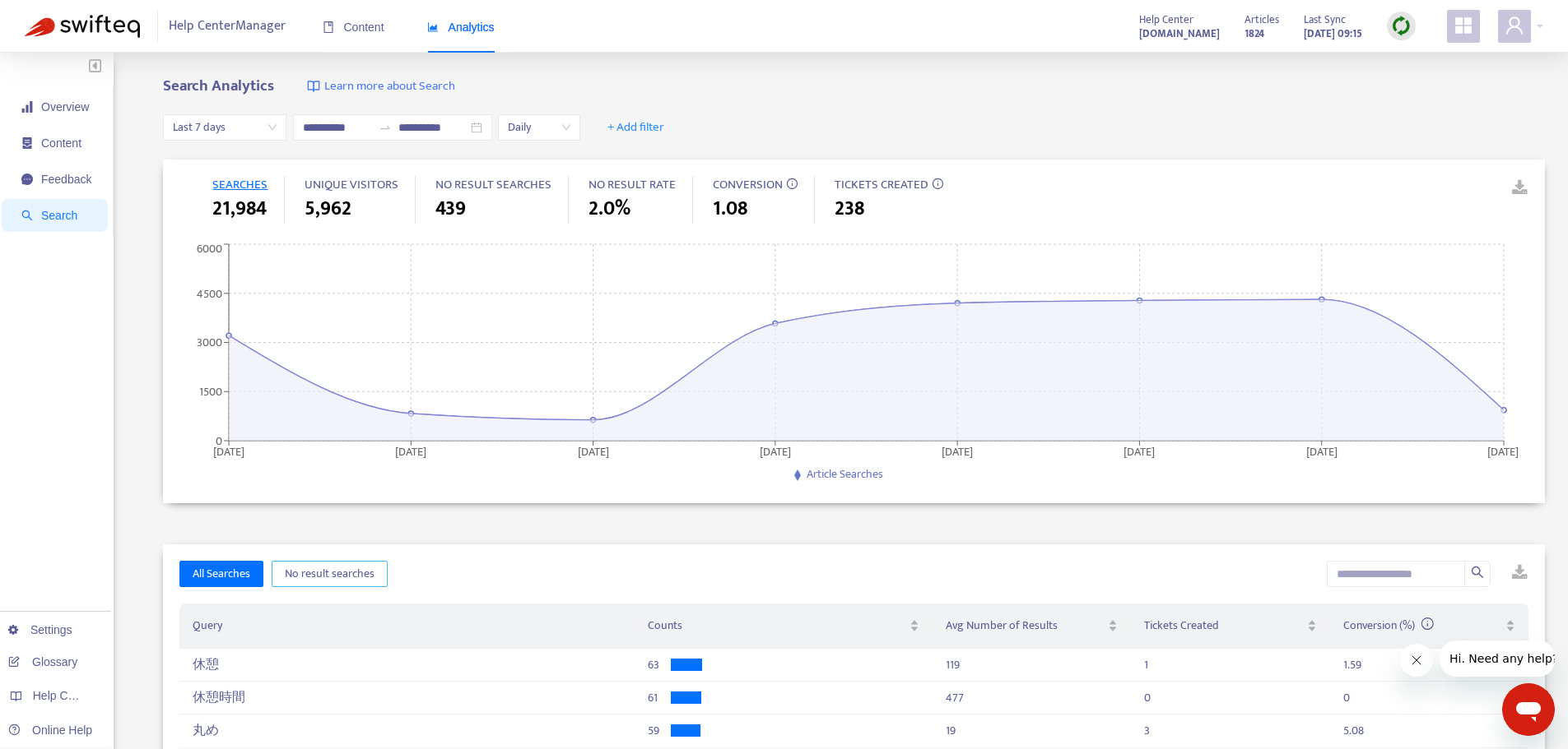
click at [336, 569] on span "No result searches" at bounding box center [330, 574] width 90 height 18
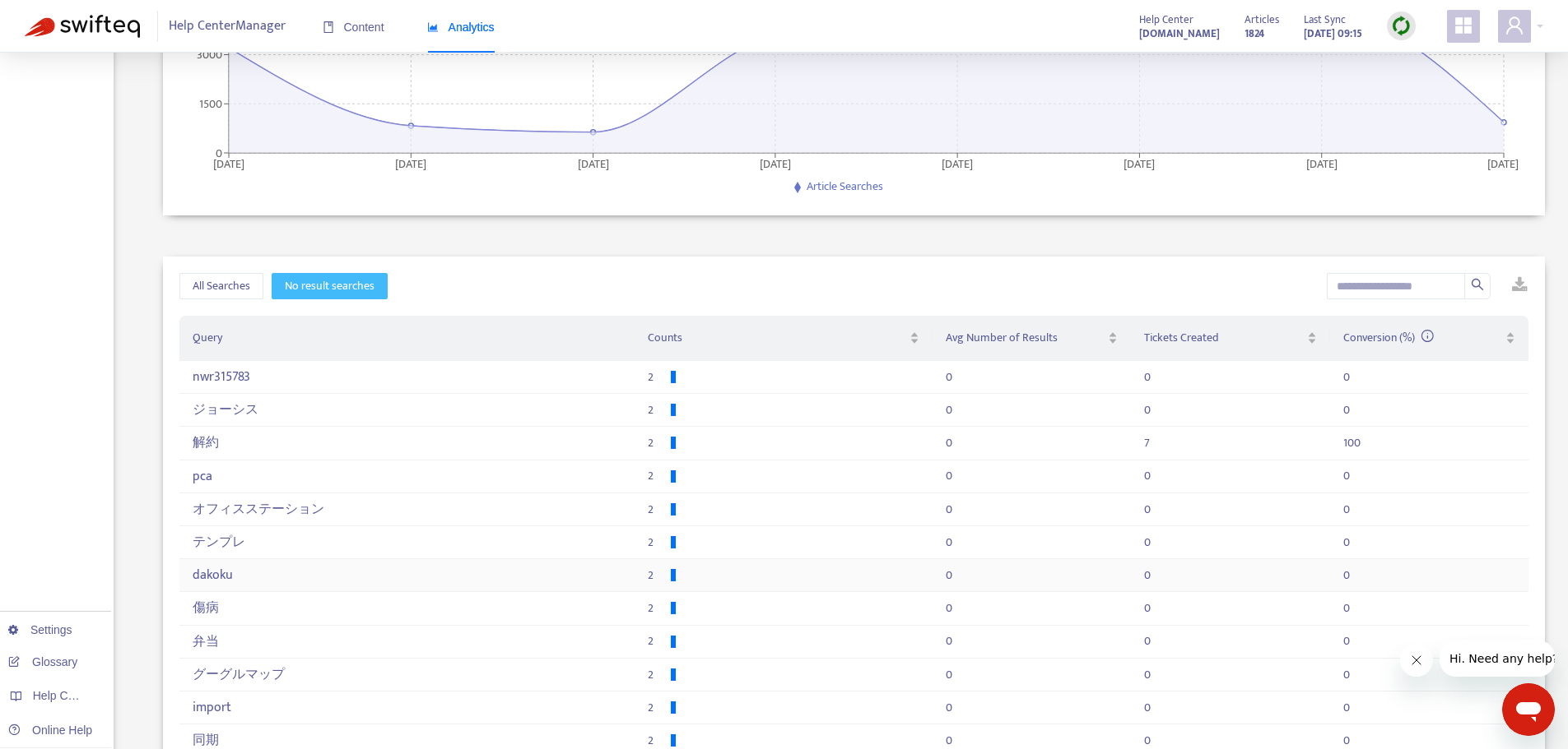
scroll to position [465, 0]
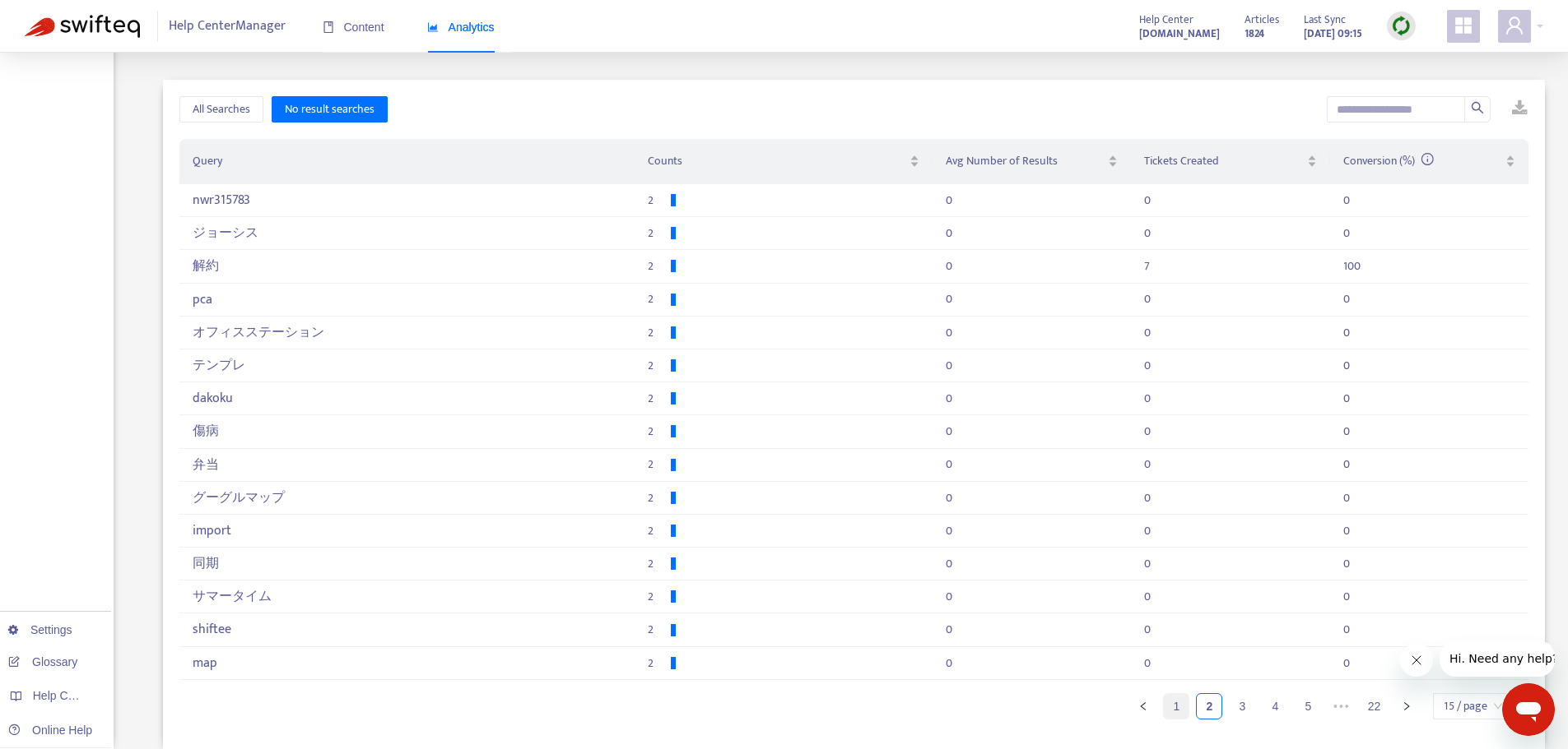
click at [1171, 706] on link "1" at bounding box center [1176, 707] width 25 height 25
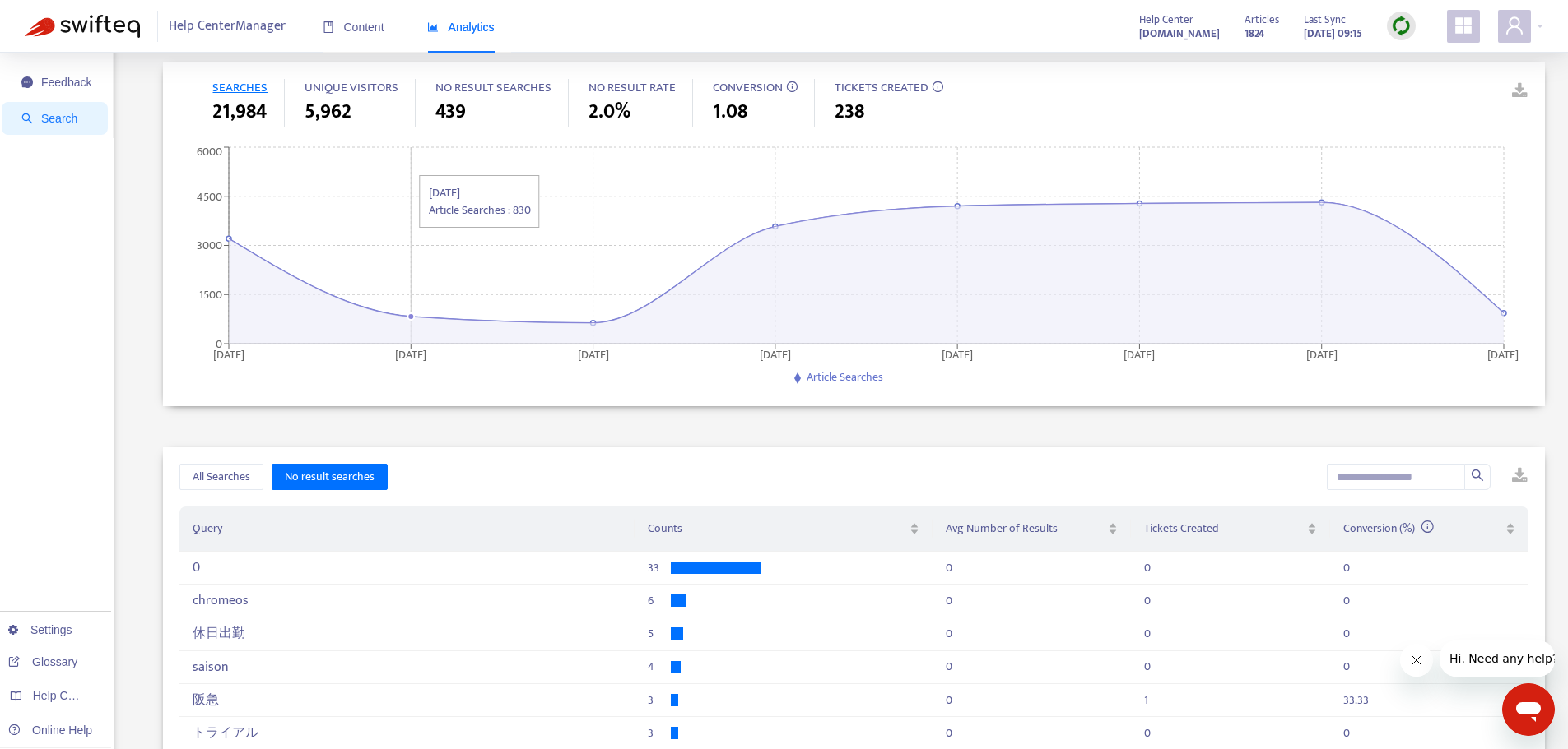
scroll to position [0, 0]
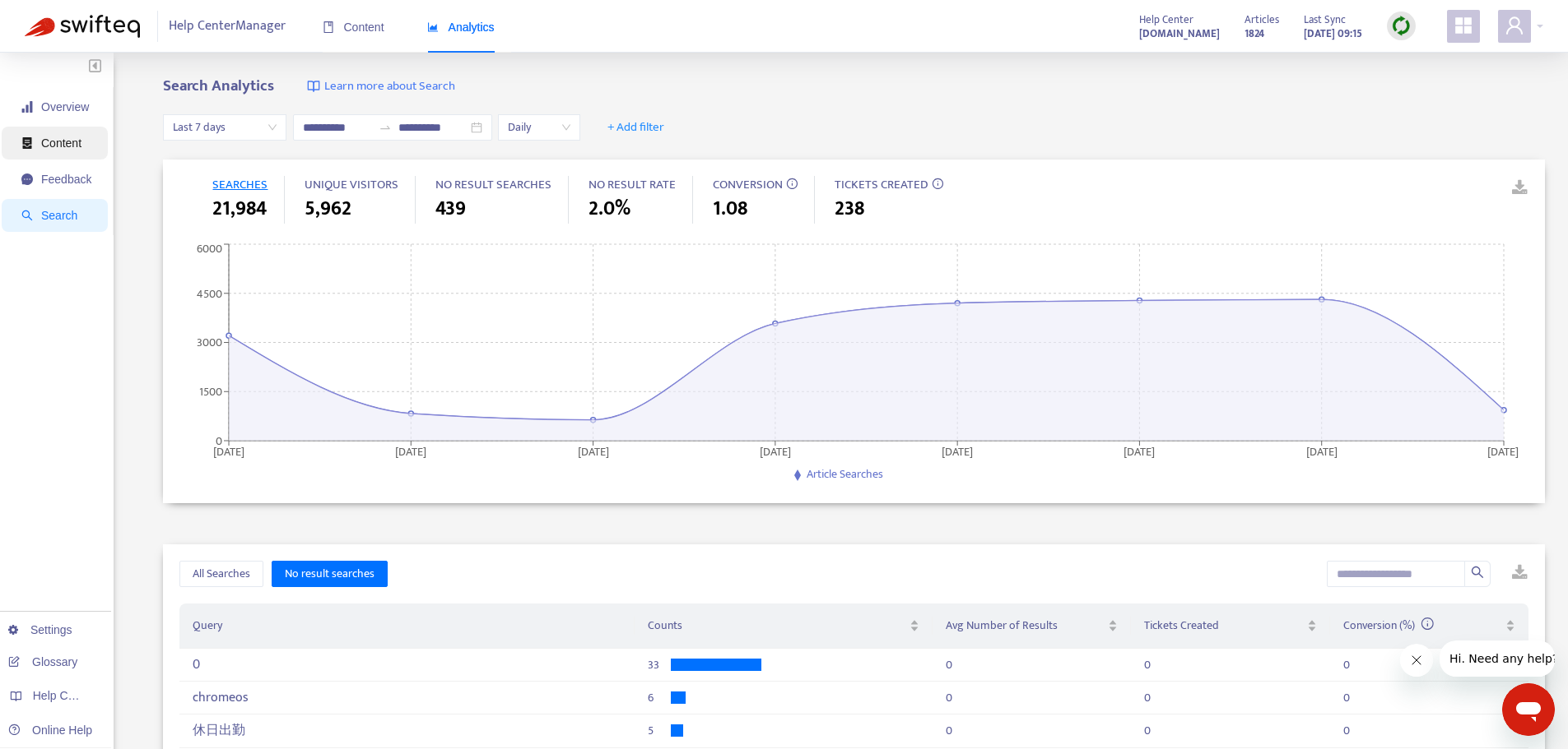
click at [57, 152] on span "Content" at bounding box center [55, 143] width 70 height 33
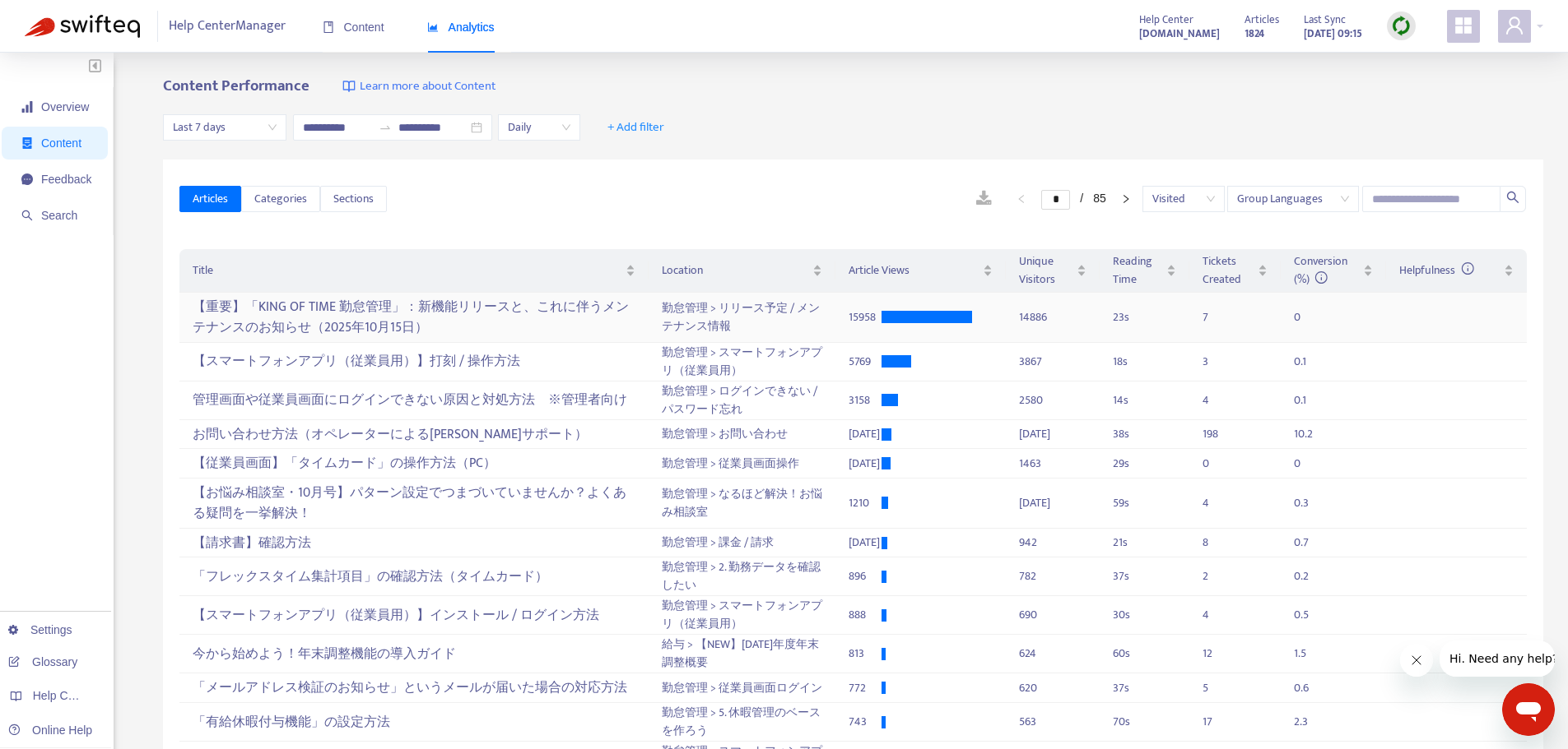
click at [439, 315] on div "【重要】「KING OF TIME 勤怠管理」：新機能リリースと、これに伴うメンテナンスのお知らせ（2025年10月15日）" at bounding box center [414, 317] width 442 height 48
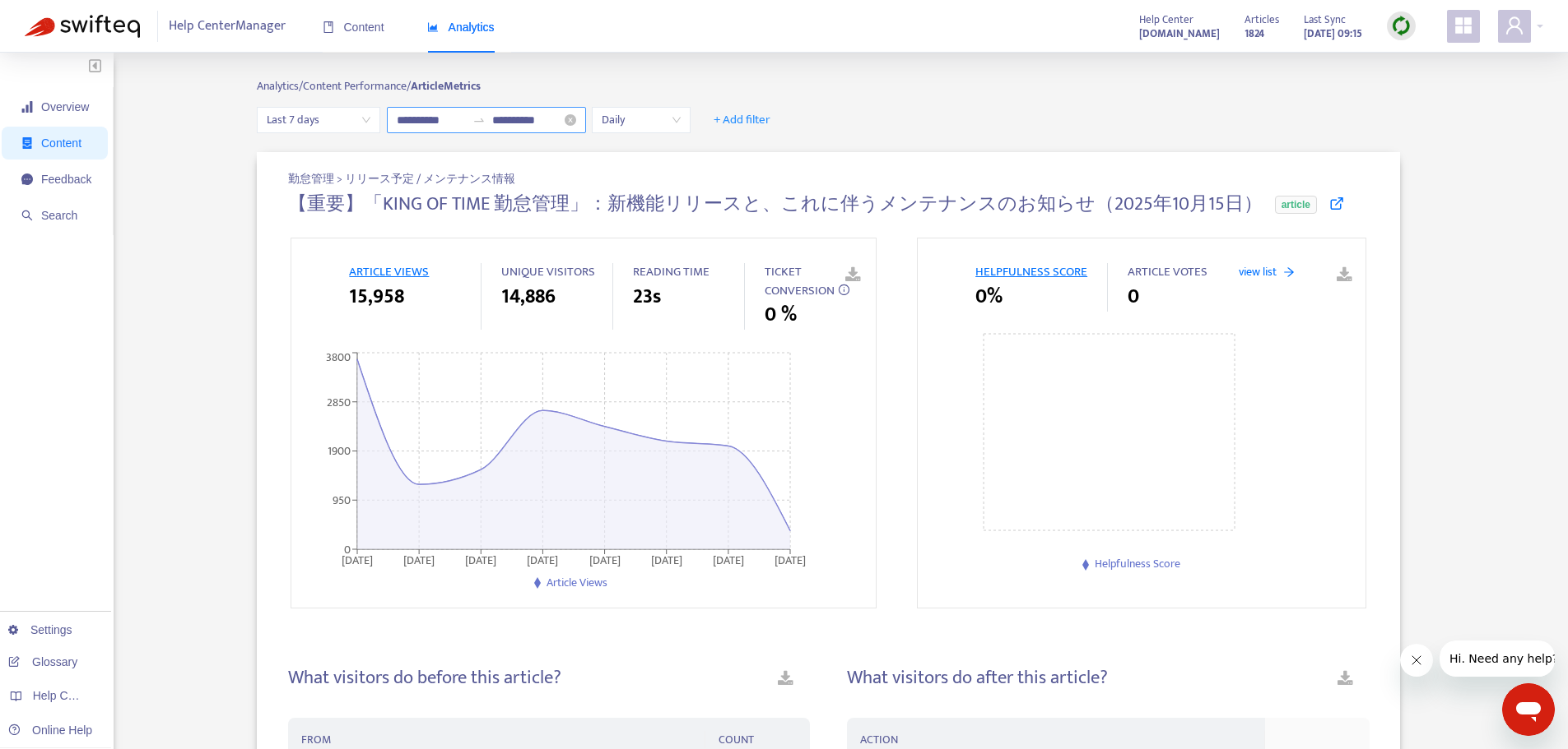
click at [479, 130] on div "**********" at bounding box center [486, 120] width 199 height 27
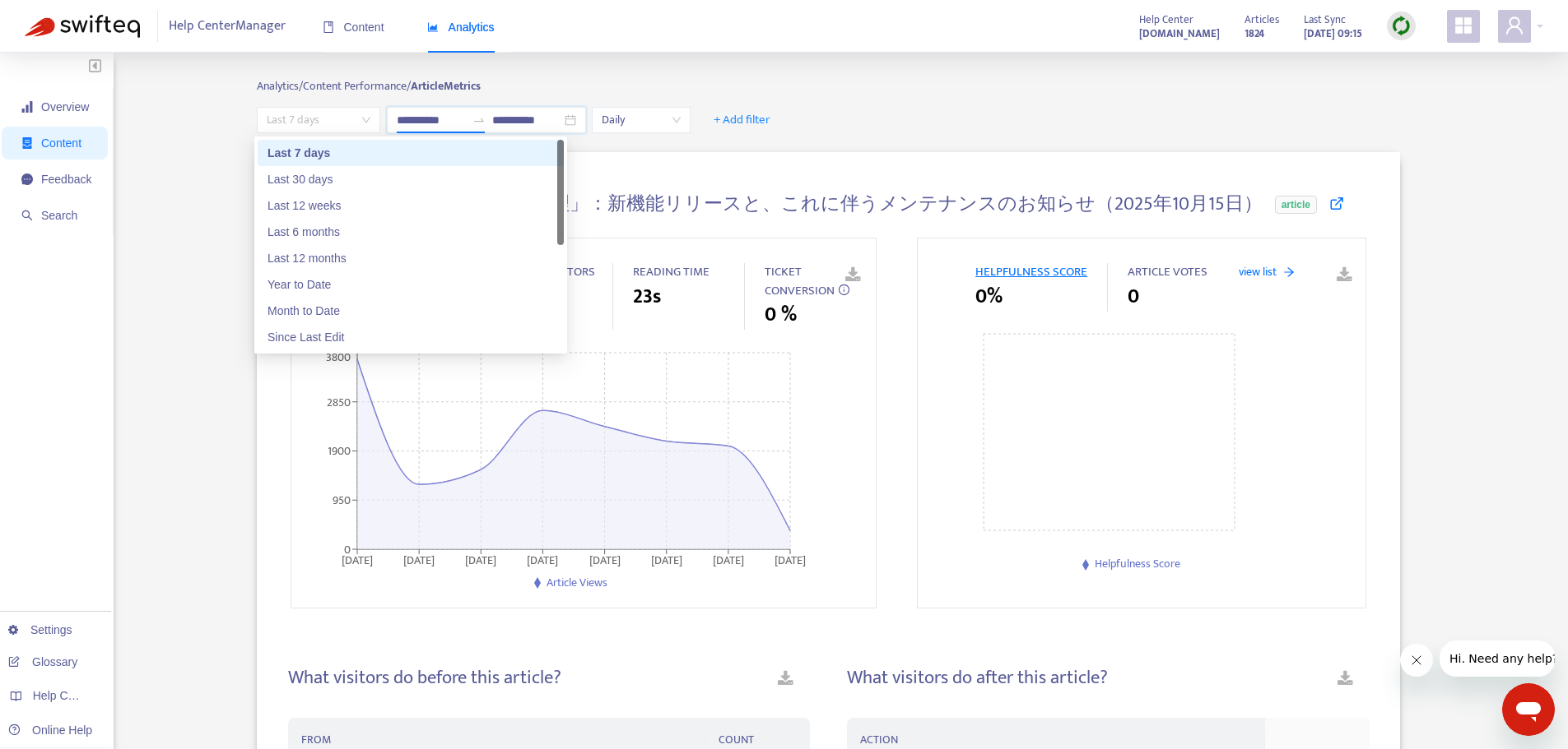
click at [335, 123] on span "Last 7 days" at bounding box center [318, 120] width 104 height 25
click at [307, 240] on div "Last 6 months" at bounding box center [411, 232] width 286 height 18
type input "**********"
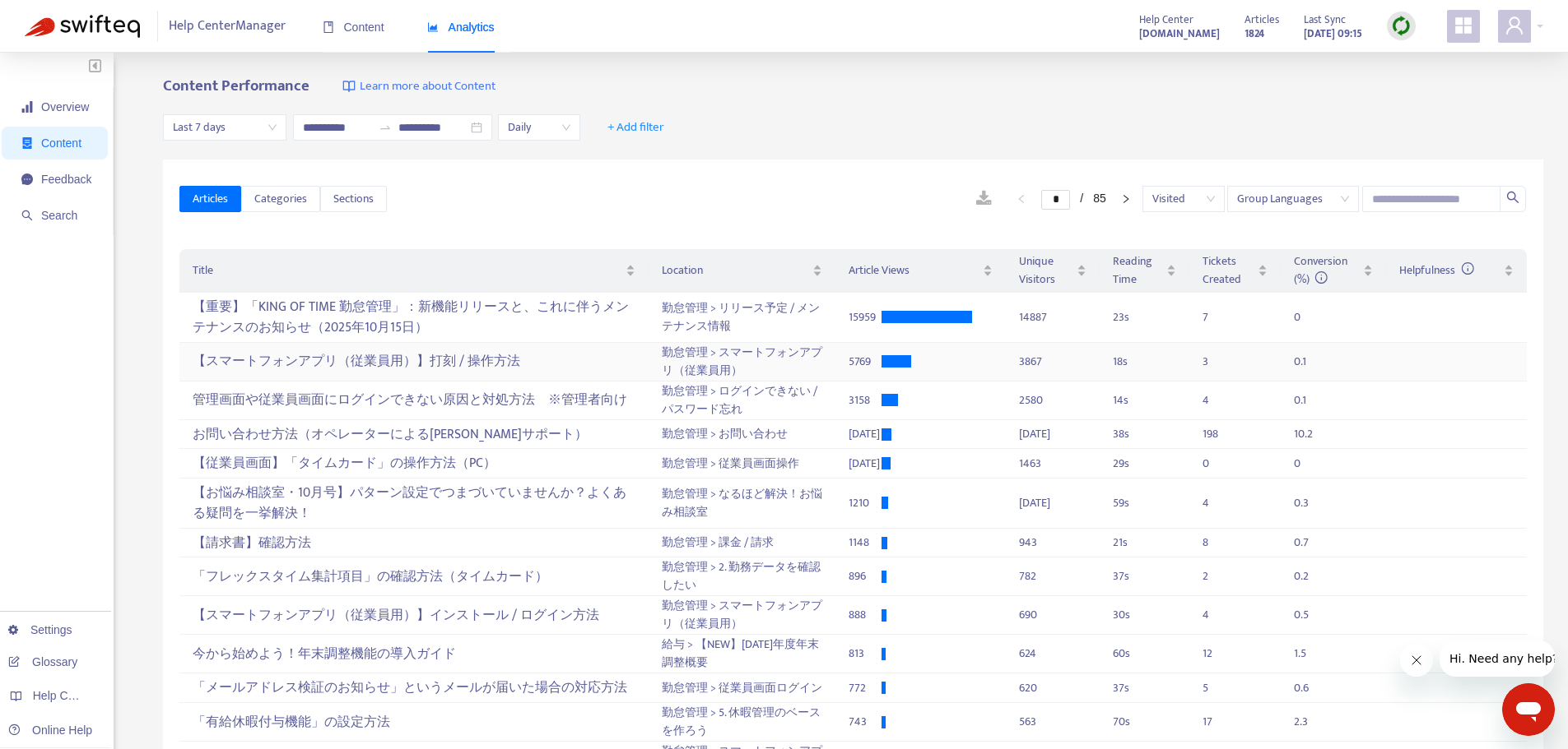
click at [430, 361] on div "【スマートフォンアプリ（従業員用）】打刻 / 操作方法" at bounding box center [414, 361] width 442 height 27
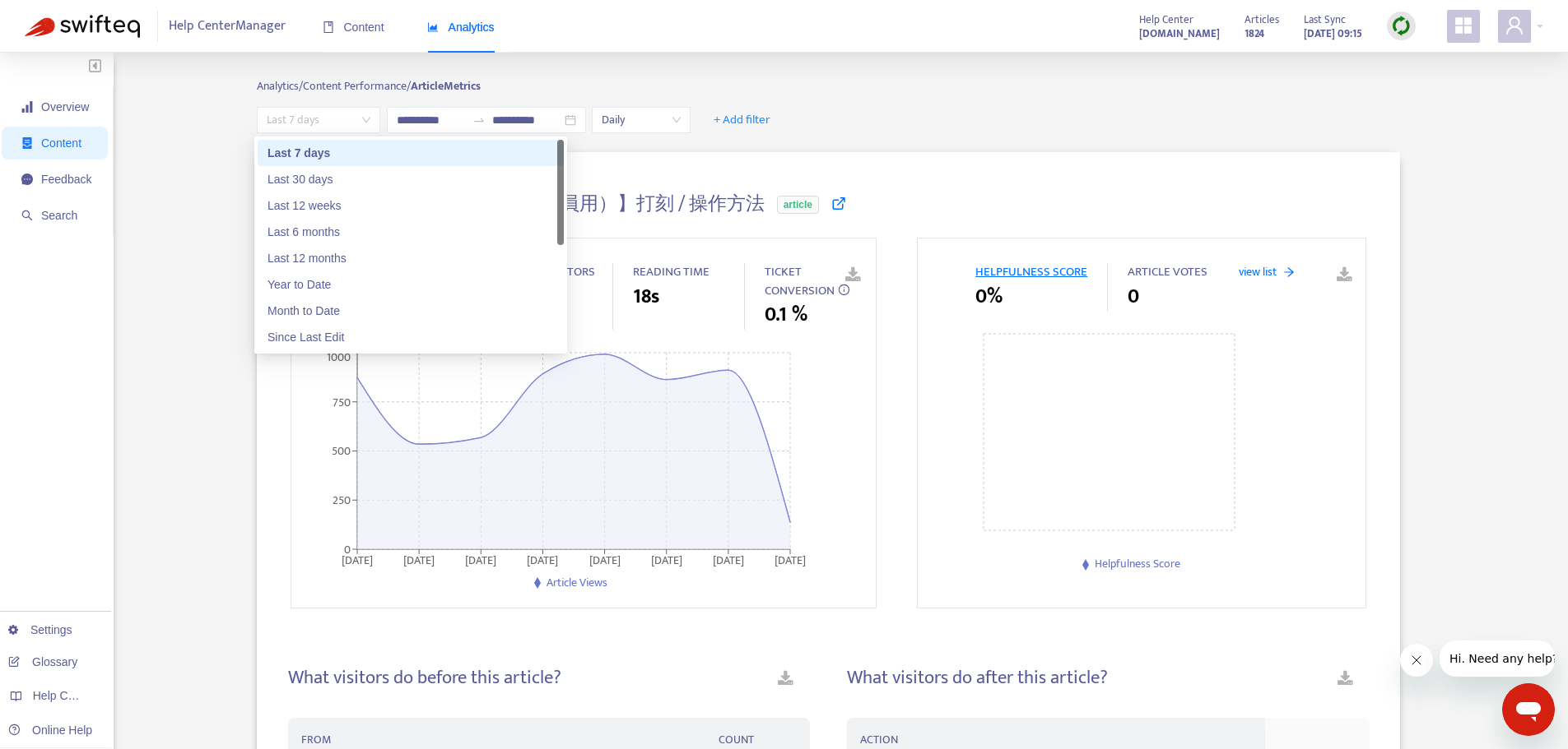
click at [332, 127] on span "Last 7 days" at bounding box center [318, 120] width 104 height 25
click at [314, 222] on div "Last 6 months" at bounding box center [410, 233] width 306 height 27
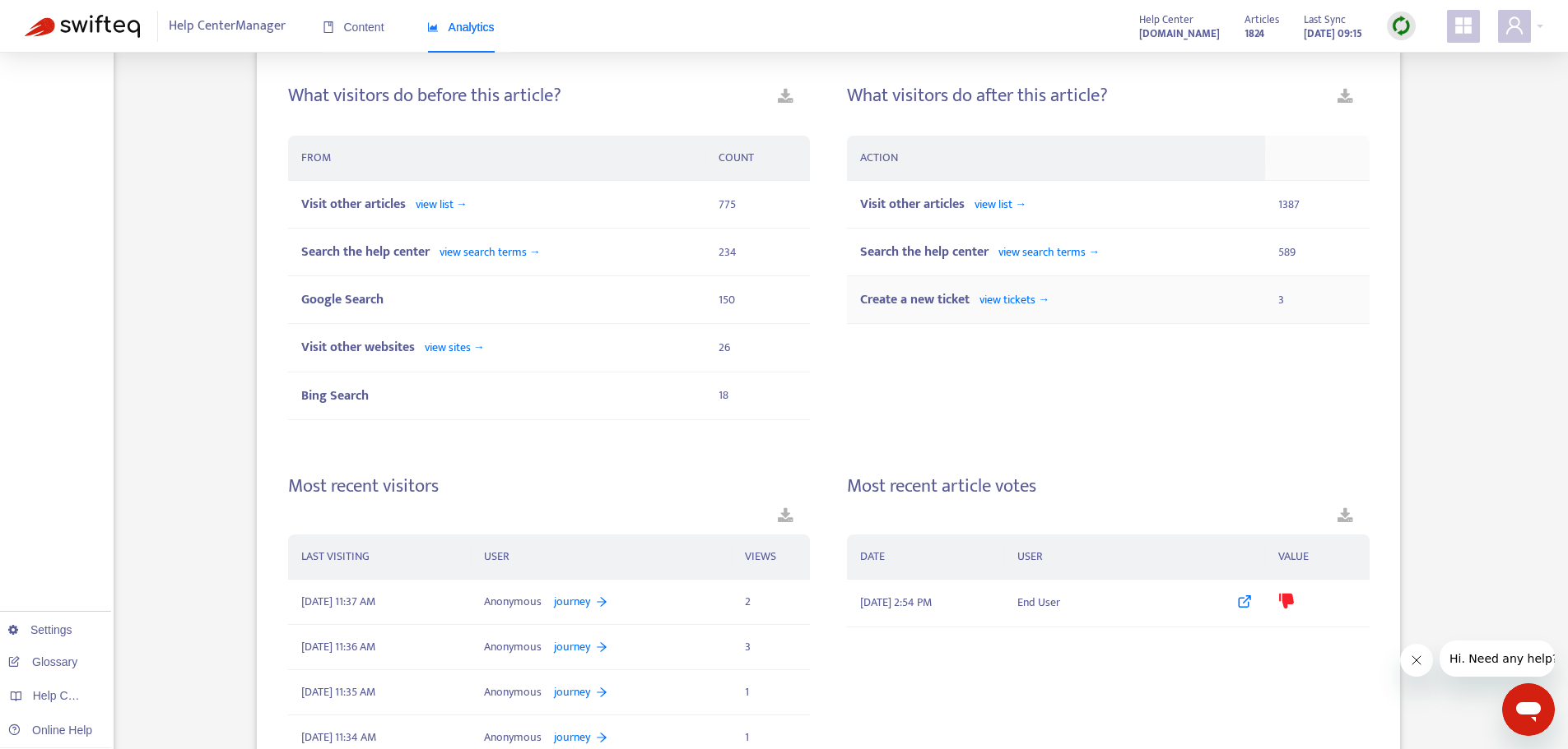
scroll to position [822, 0]
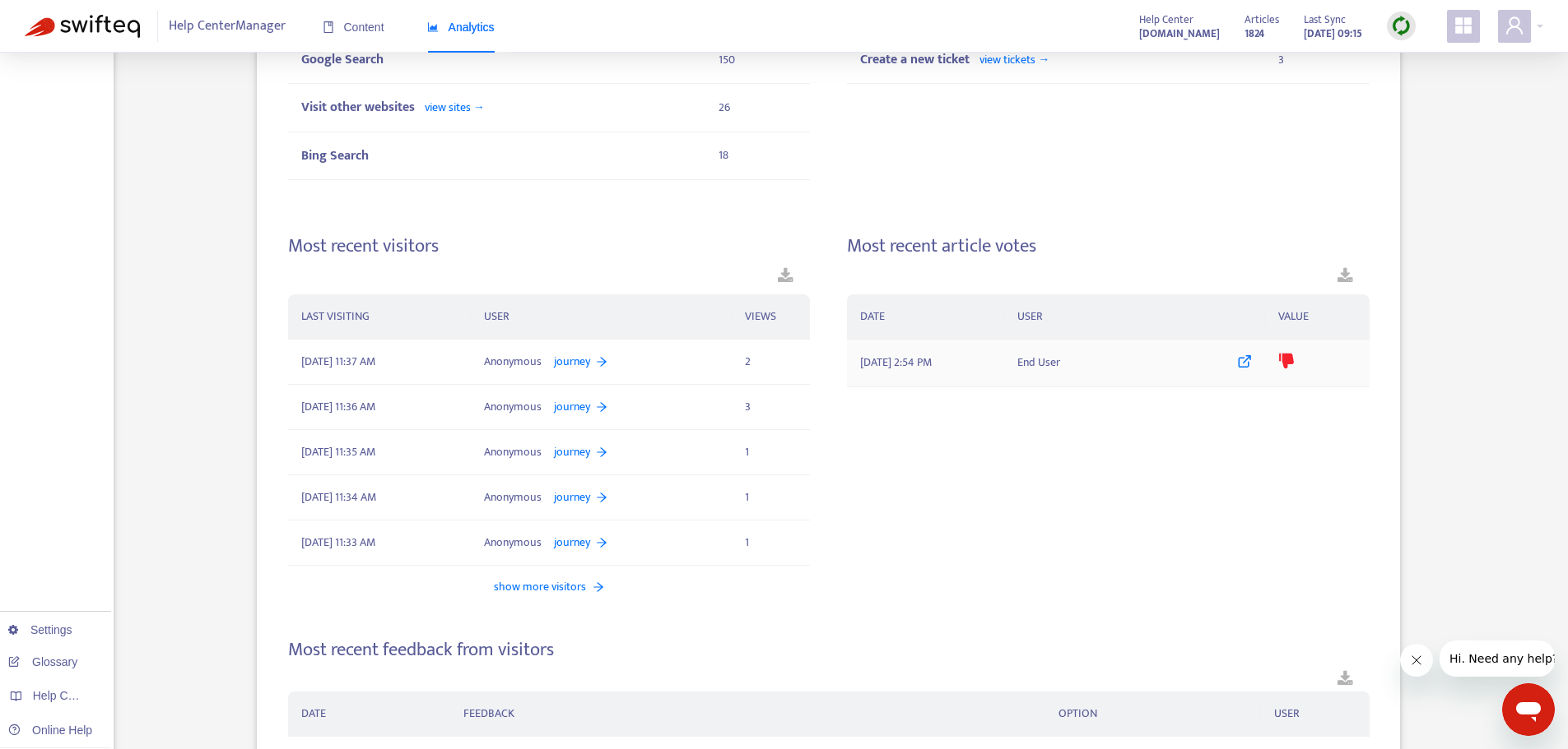
click at [887, 364] on span "[DATE] 2:54 PM" at bounding box center [895, 362] width 71 height 18
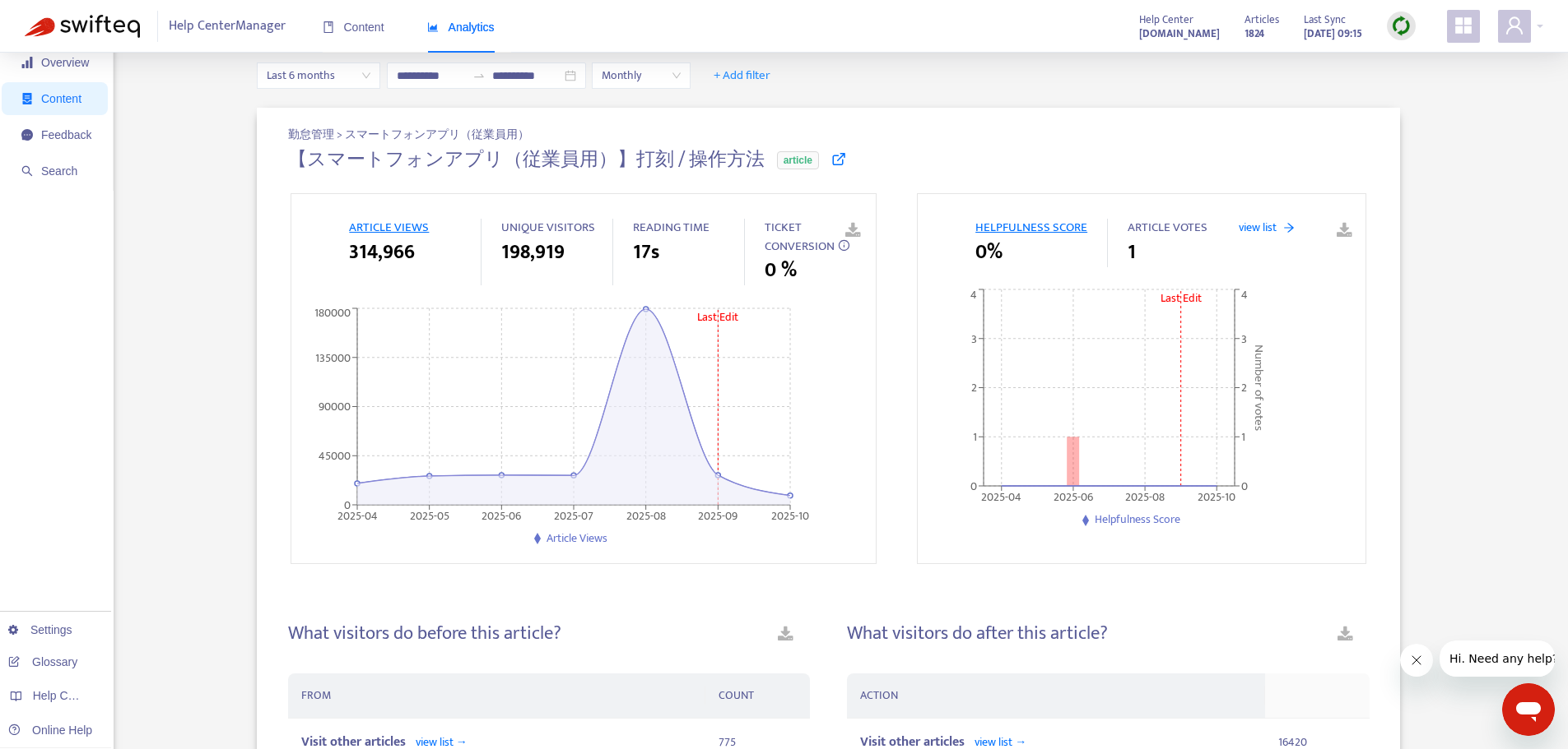
scroll to position [0, 0]
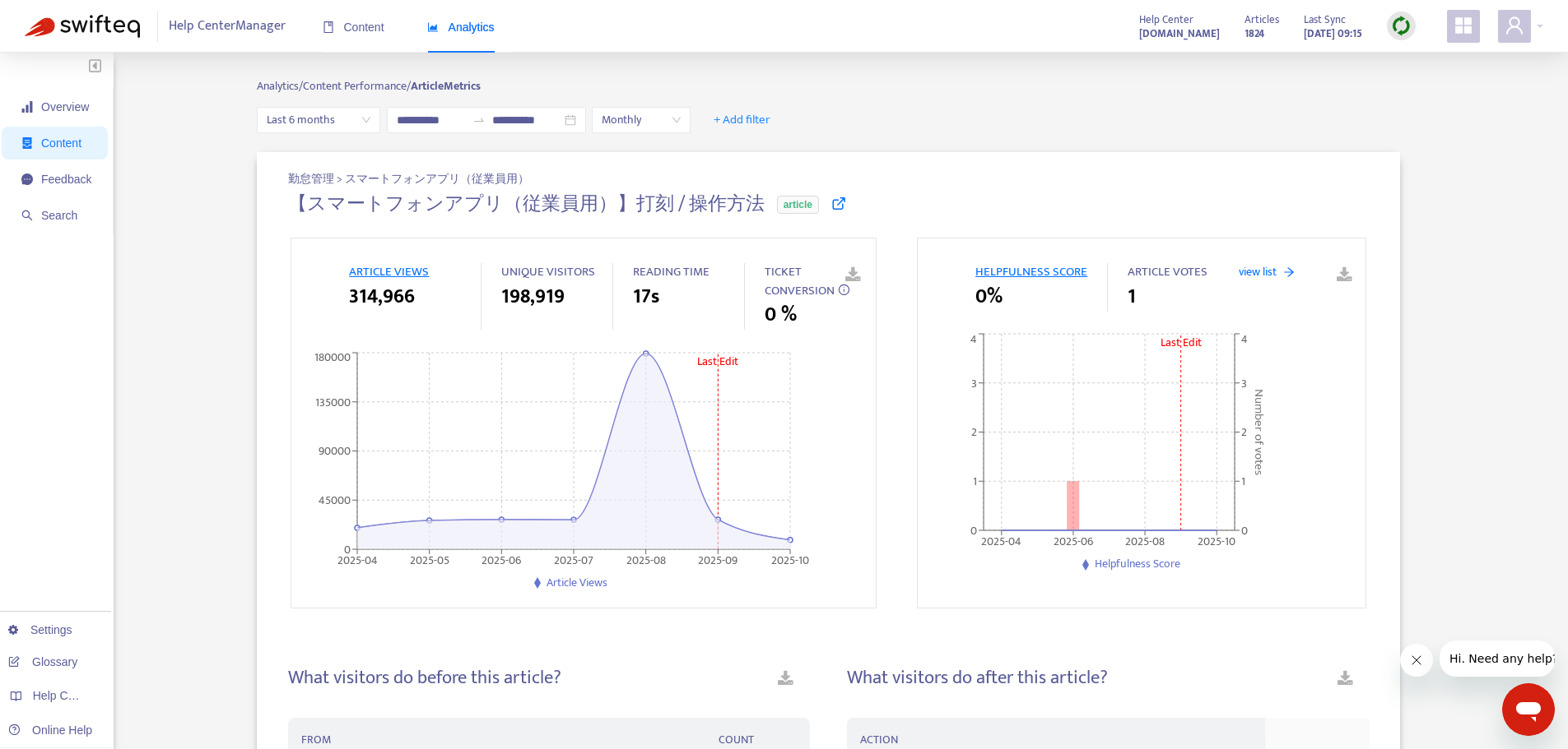
click at [844, 286] on link at bounding box center [841, 275] width 25 height 25
click at [780, 297] on span "TICKET CONVERSION" at bounding box center [799, 281] width 70 height 39
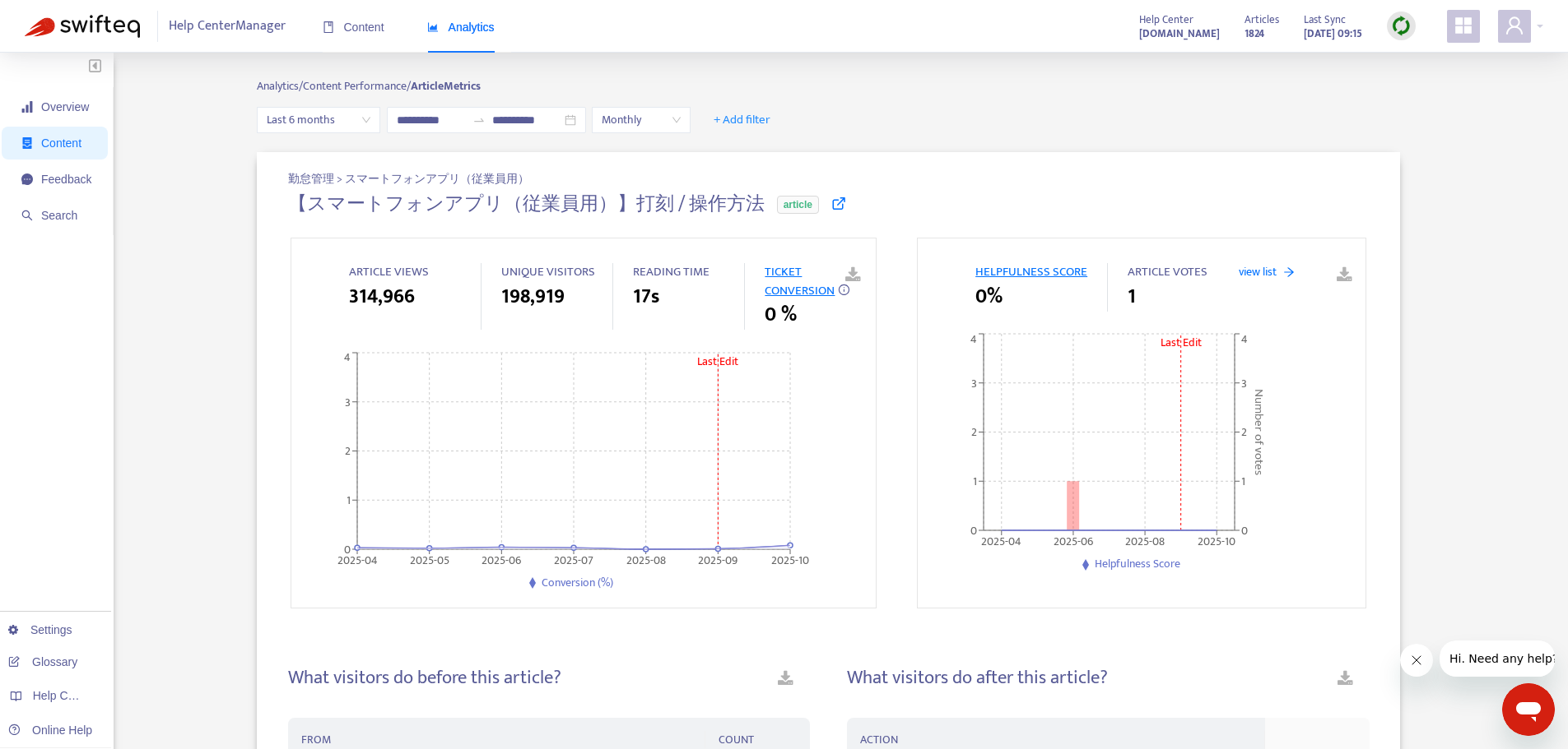
click at [645, 283] on span "17s" at bounding box center [646, 296] width 27 height 30
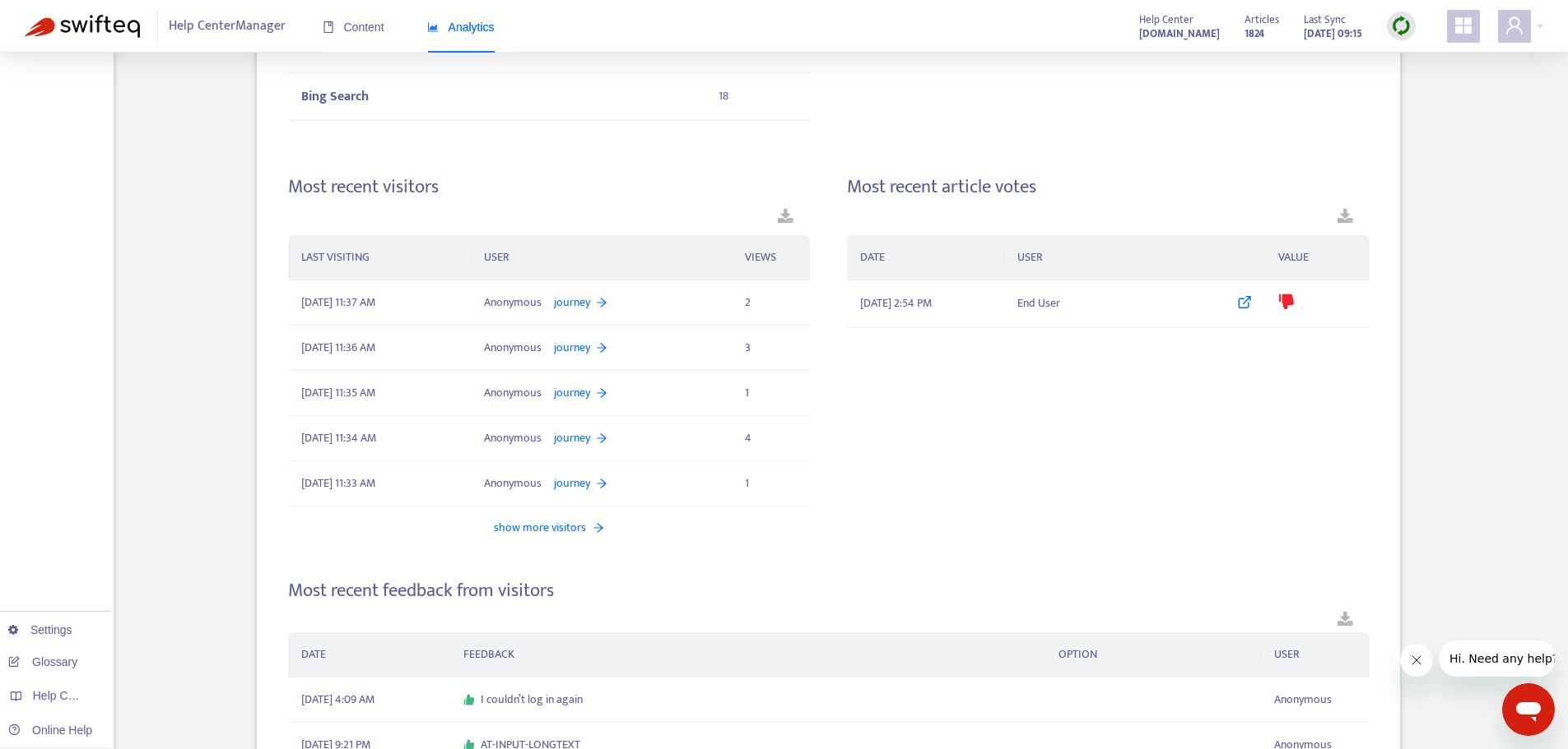
scroll to position [1002, 0]
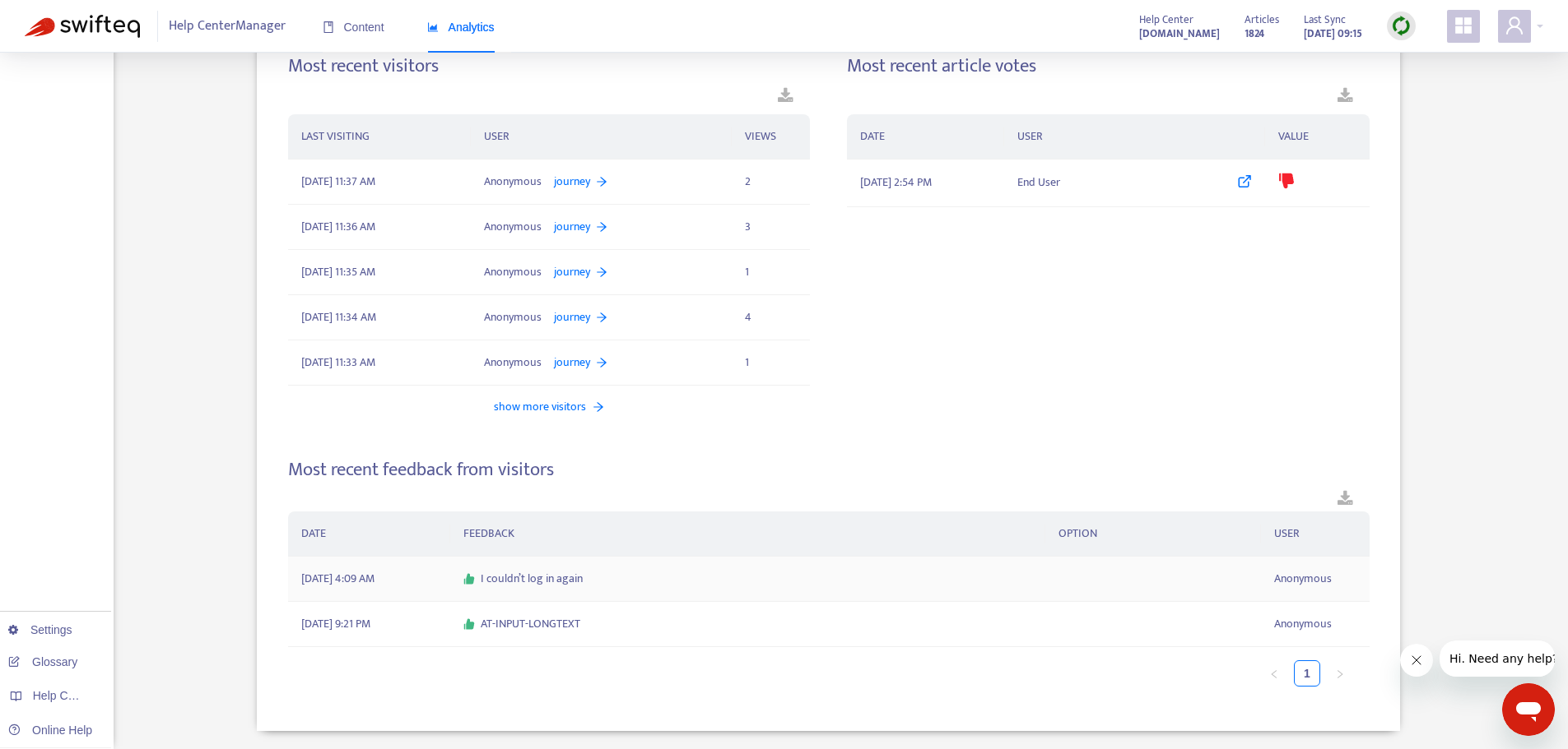
click at [532, 577] on span "I couldn’t log in again" at bounding box center [531, 578] width 102 height 18
click at [530, 578] on span "I couldn’t log in again" at bounding box center [531, 578] width 102 height 18
click at [341, 581] on span "[DATE] 4:09 AM" at bounding box center [337, 578] width 73 height 18
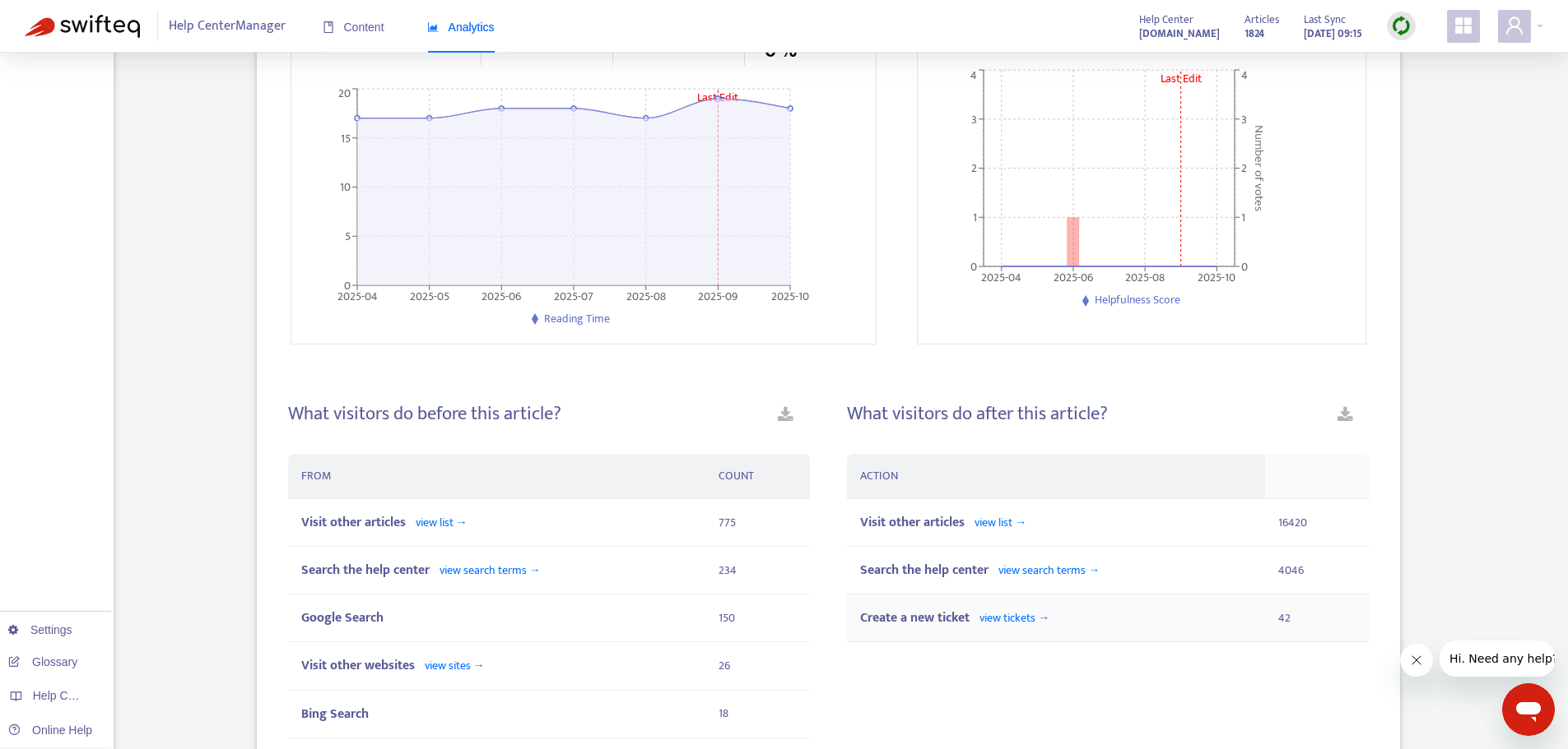
scroll to position [262, 0]
click at [1001, 520] on span "view list →" at bounding box center [1000, 524] width 51 height 19
click at [990, 517] on span "view list →" at bounding box center [1000, 524] width 51 height 19
click at [993, 520] on span "view list →" at bounding box center [1000, 524] width 51 height 19
click at [920, 517] on span "Visit other articles" at bounding box center [912, 524] width 105 height 22
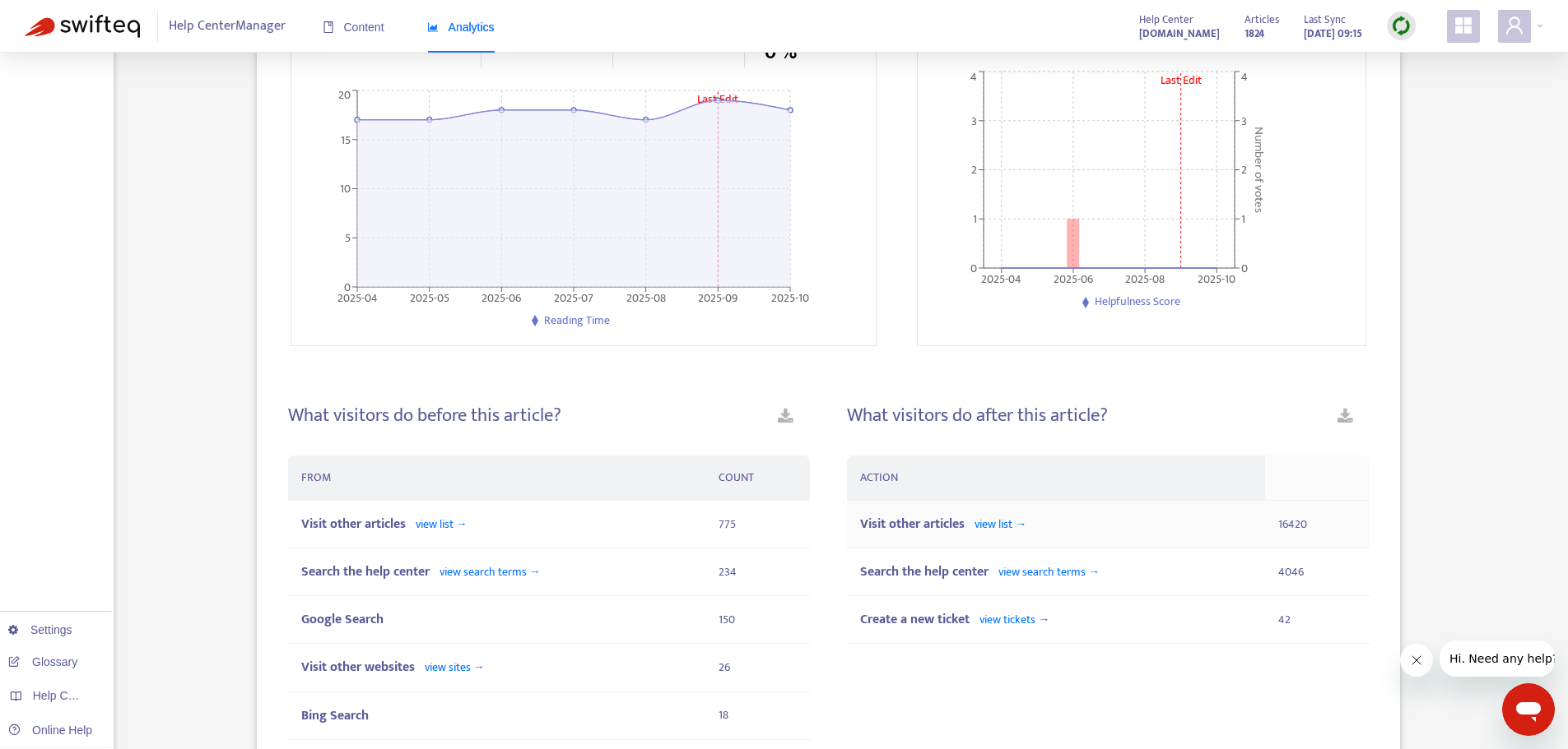
click at [902, 526] on span "Visit other articles" at bounding box center [912, 524] width 105 height 22
click at [1046, 569] on span "view search terms →" at bounding box center [1049, 572] width 101 height 19
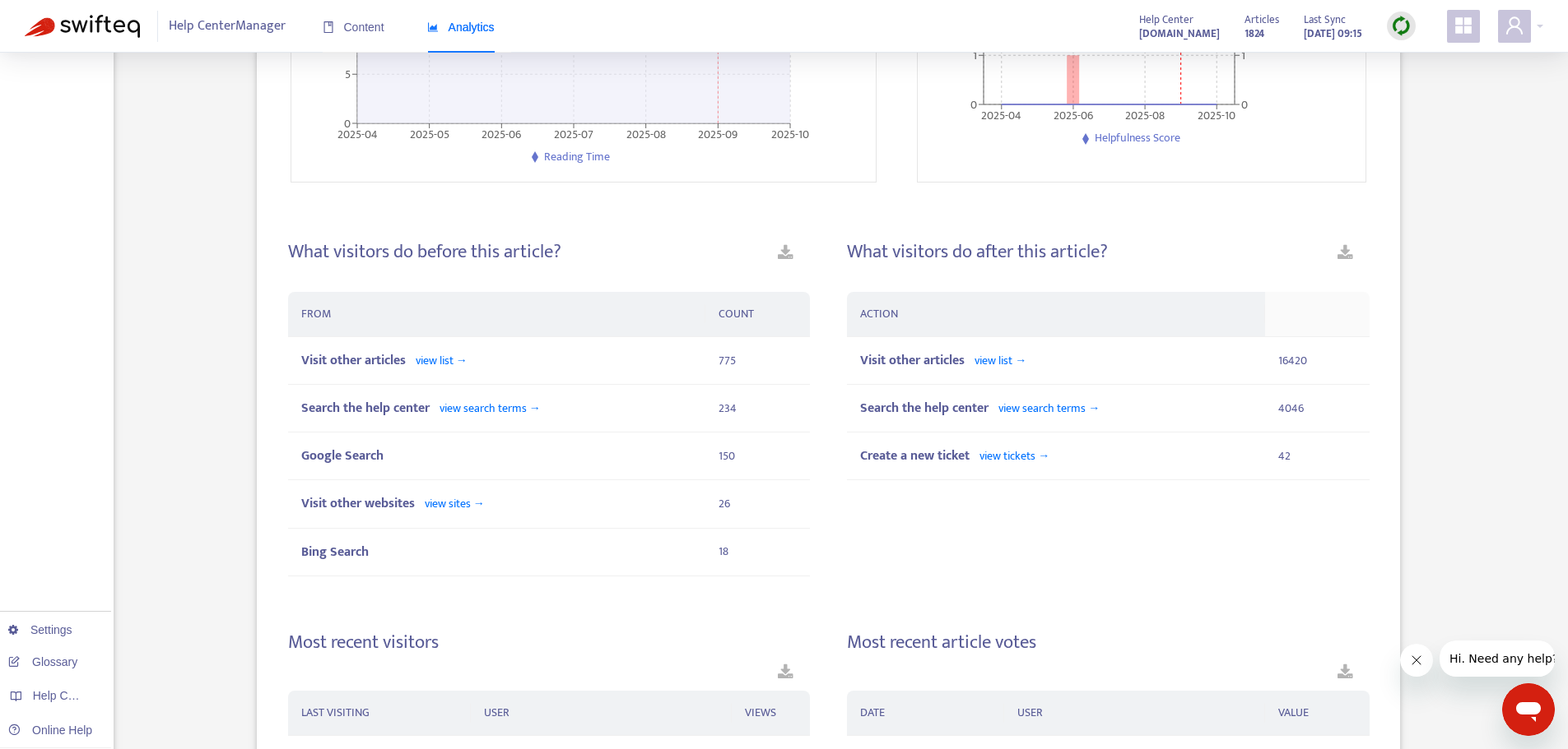
scroll to position [427, 0]
click at [1414, 663] on icon "会社からのメッセージを閉じる" at bounding box center [1415, 660] width 13 height 13
click at [1030, 441] on td "Create a new ticket view tickets →" at bounding box center [1055, 455] width 418 height 48
click at [1020, 455] on span "view tickets →" at bounding box center [1013, 455] width 70 height 19
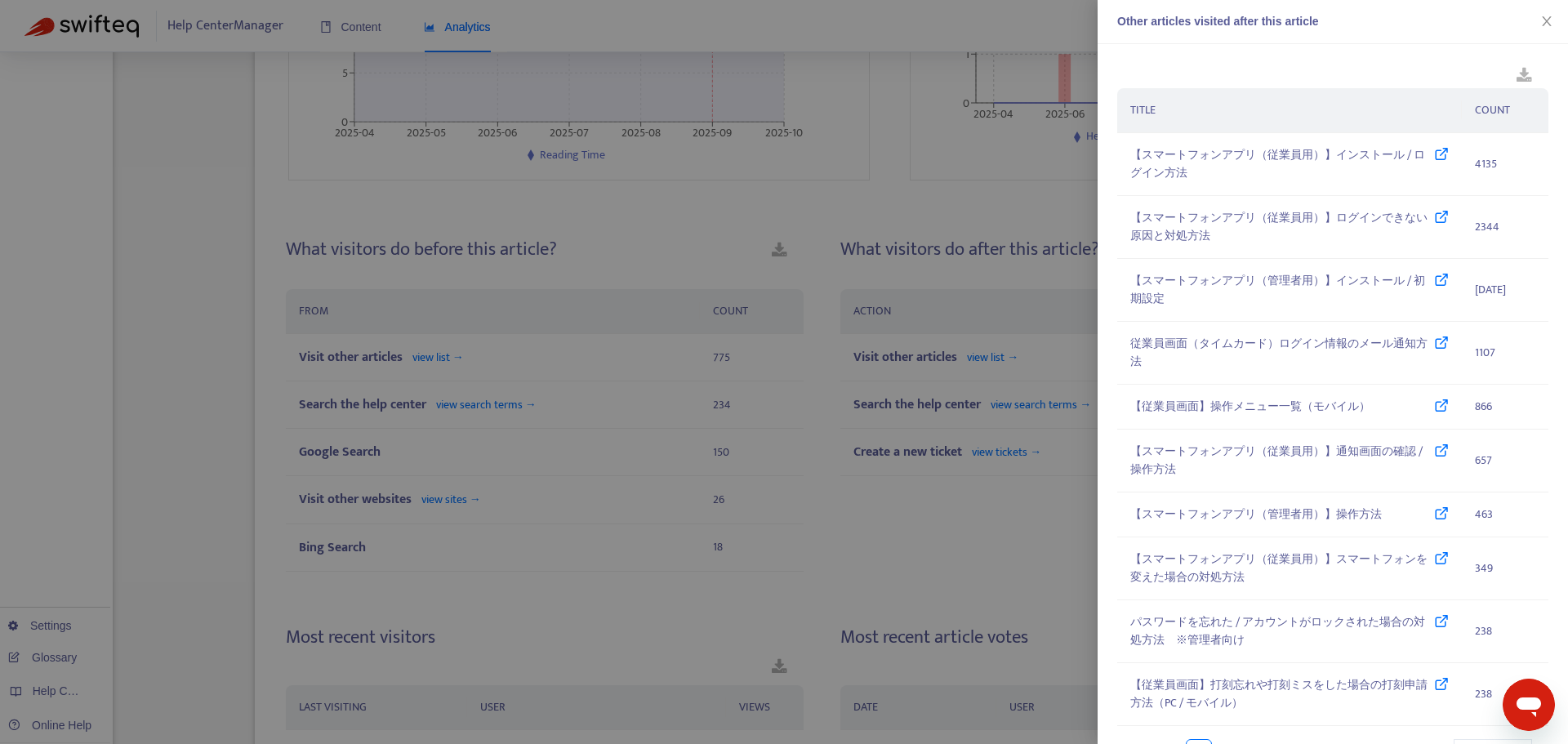
click at [969, 479] on div at bounding box center [784, 372] width 1568 height 744
click at [1030, 399] on div at bounding box center [784, 372] width 1568 height 744
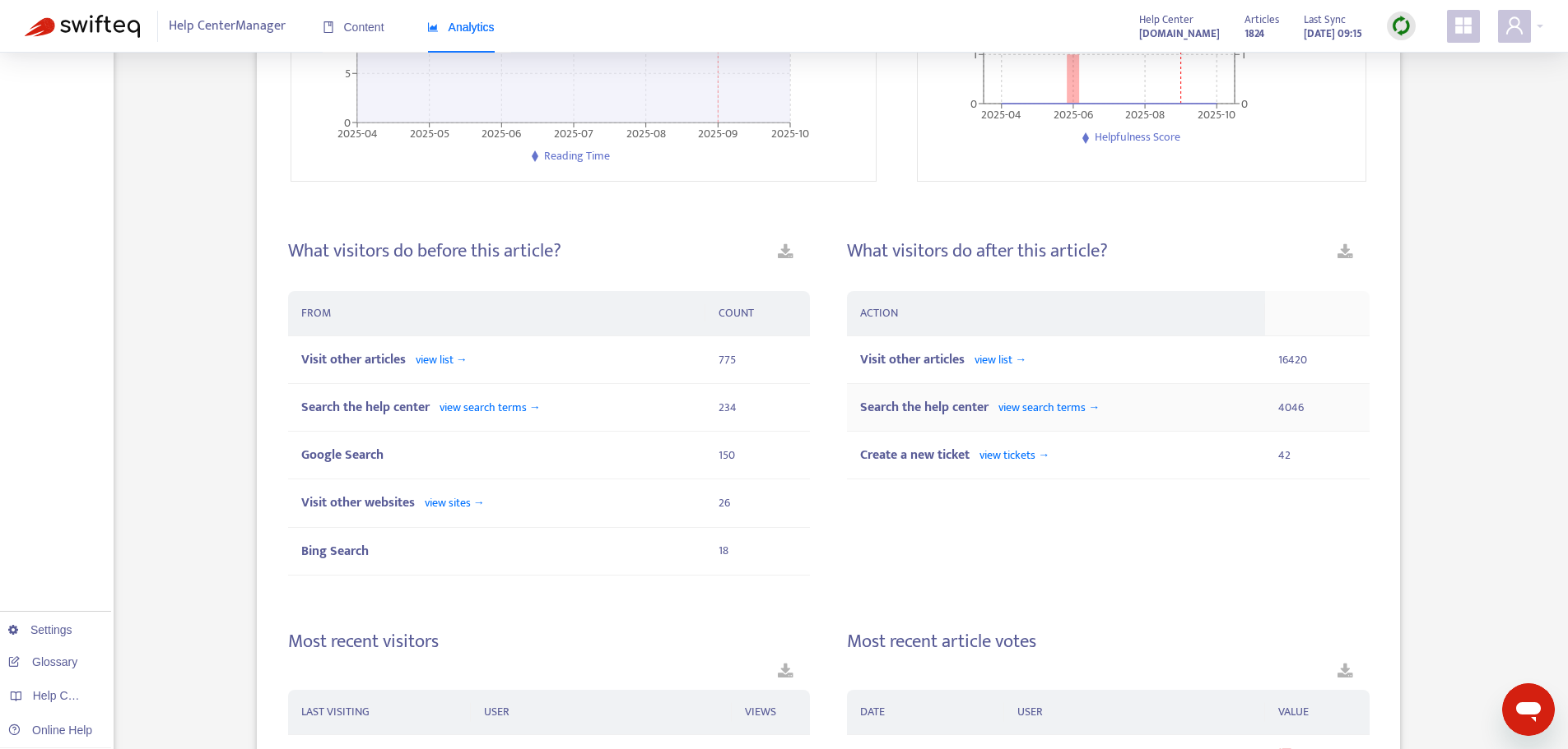
click at [1037, 402] on span "view search terms →" at bounding box center [1049, 408] width 101 height 19
click at [997, 418] on div "Search the help center view search terms →" at bounding box center [1055, 408] width 392 height 21
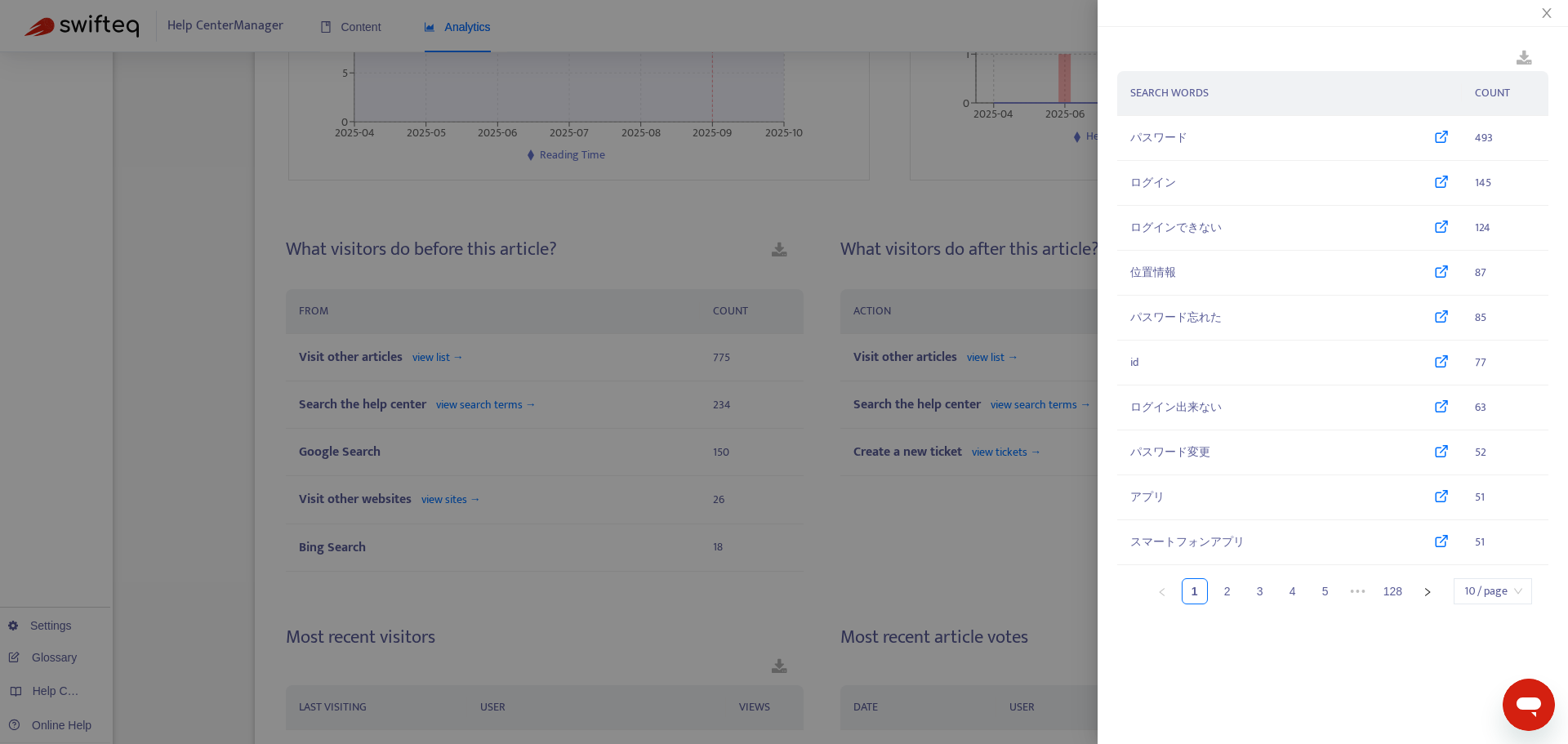
click at [973, 372] on div at bounding box center [784, 372] width 1568 height 744
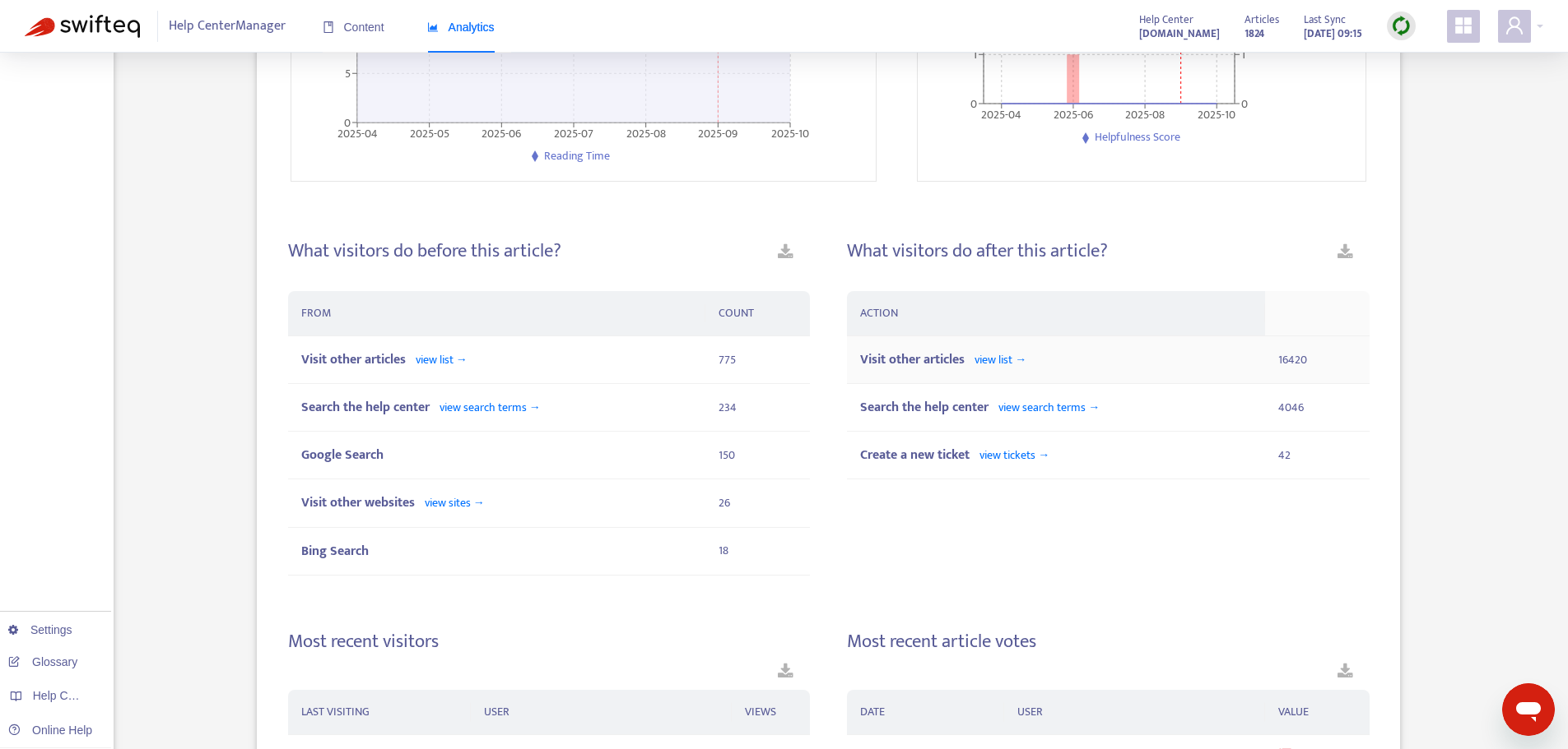
click at [951, 365] on span "Visit other articles" at bounding box center [912, 359] width 105 height 22
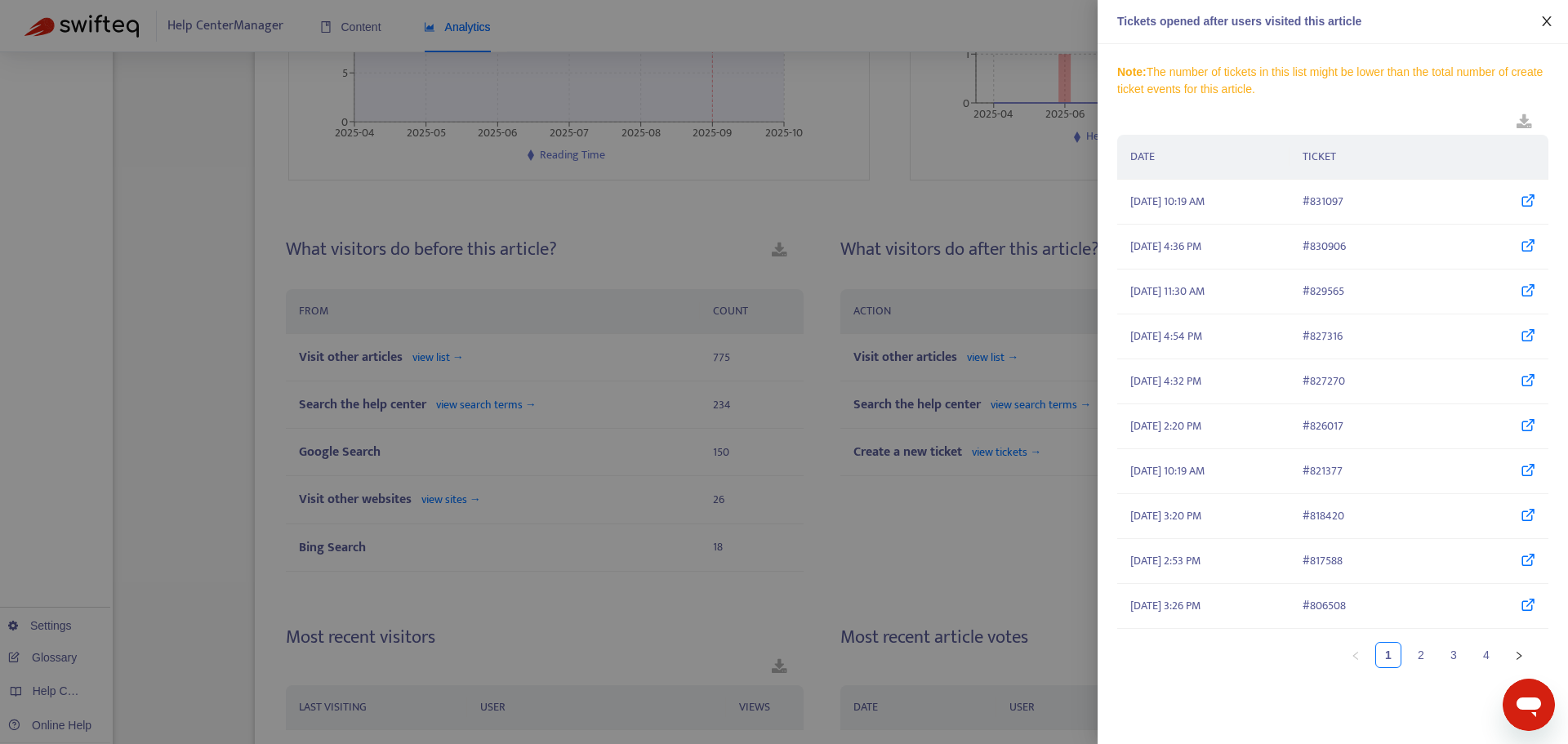
click at [1550, 15] on icon "close" at bounding box center [1547, 22] width 13 height 13
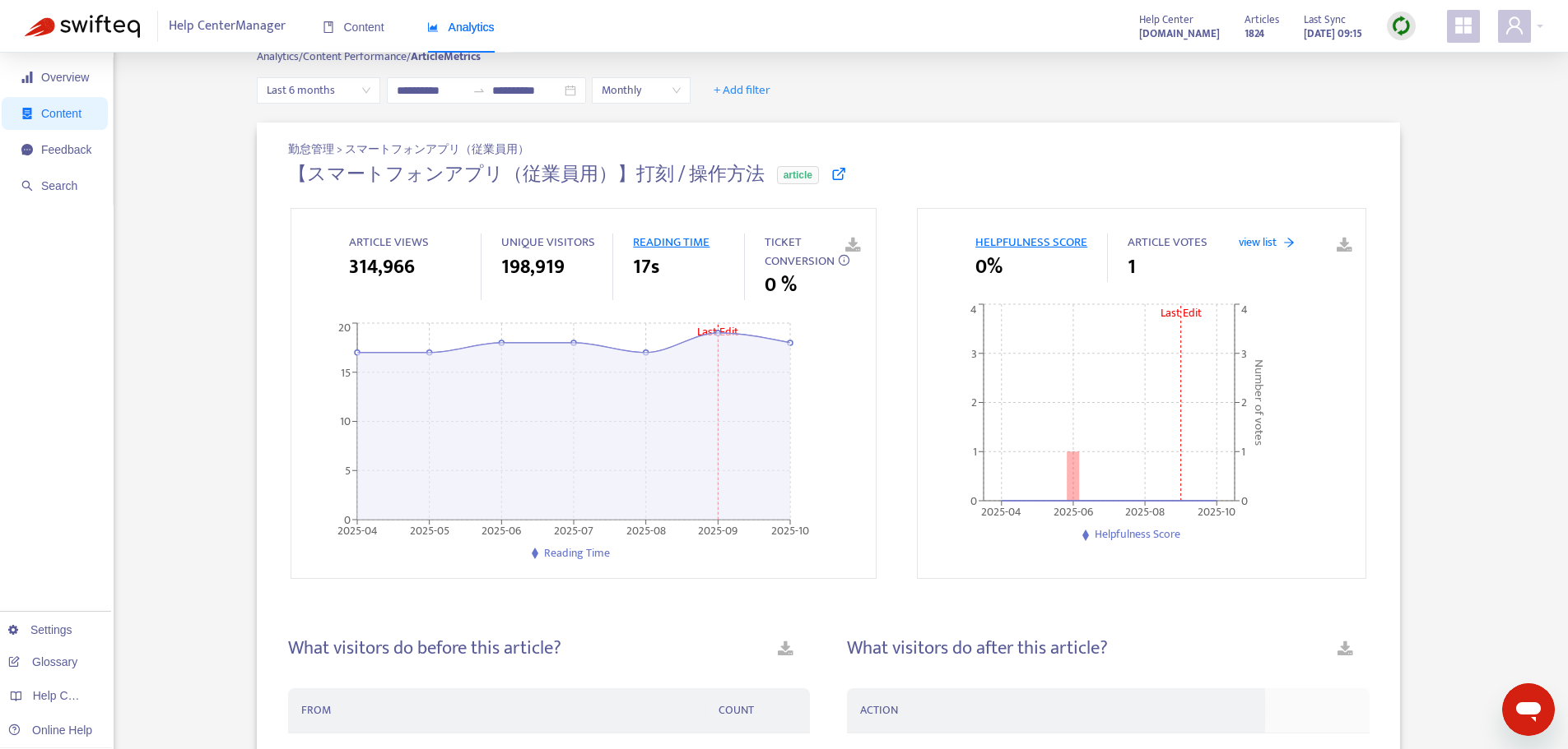
scroll to position [0, 0]
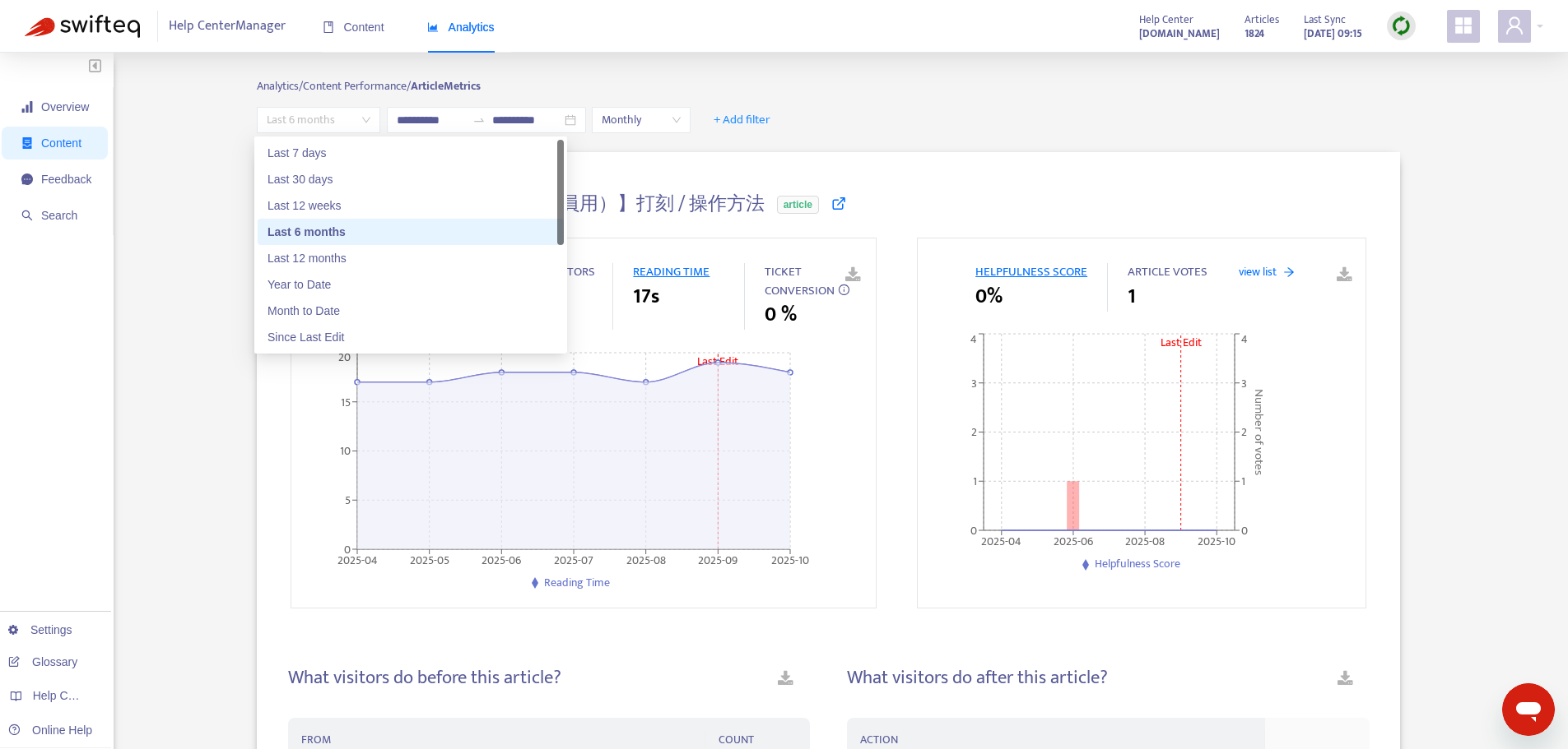
click at [328, 124] on span "Last 6 months" at bounding box center [318, 120] width 104 height 25
click at [329, 264] on div "Last 12 months" at bounding box center [411, 258] width 286 height 18
type input "**********"
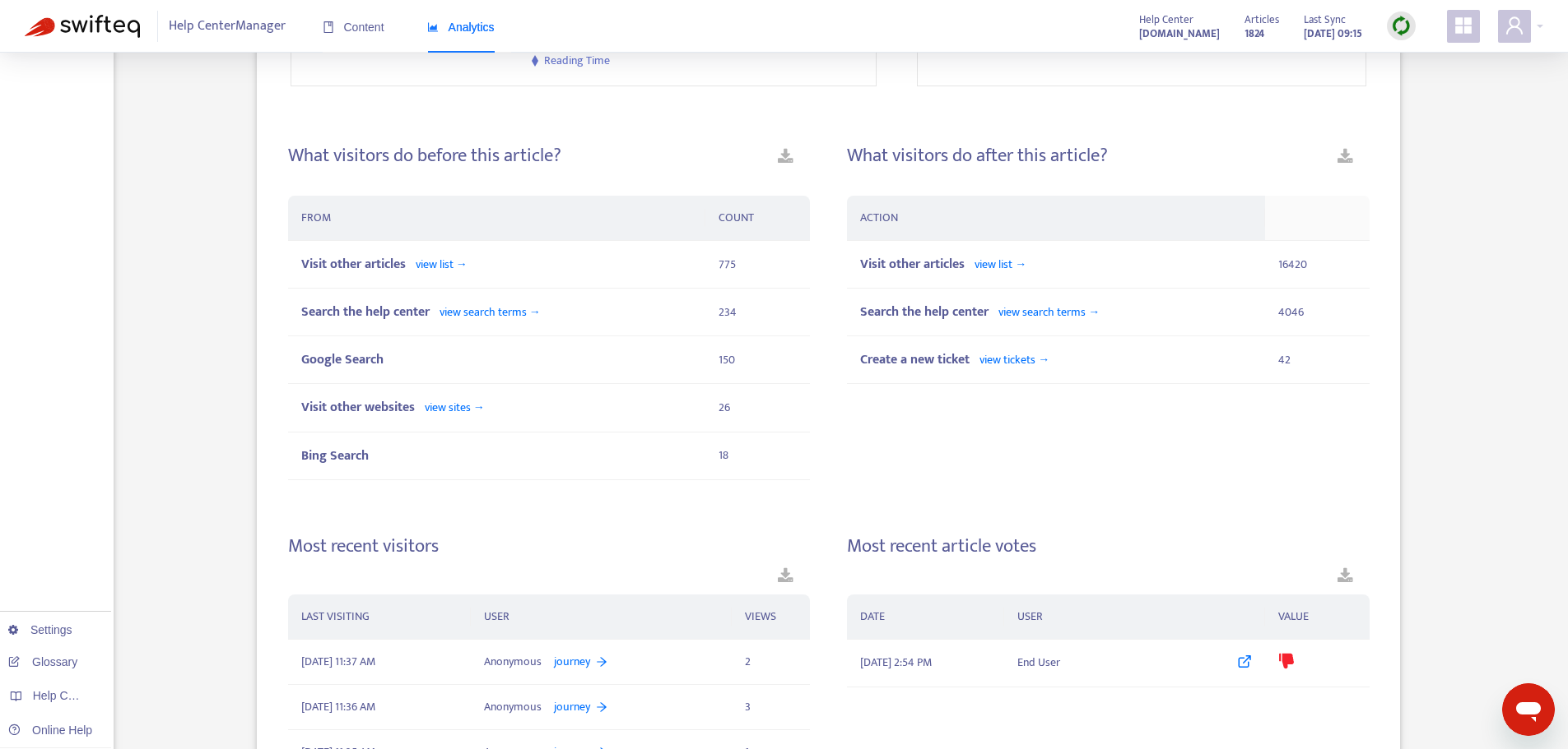
scroll to position [674, 0]
